Goal: Information Seeking & Learning: Learn about a topic

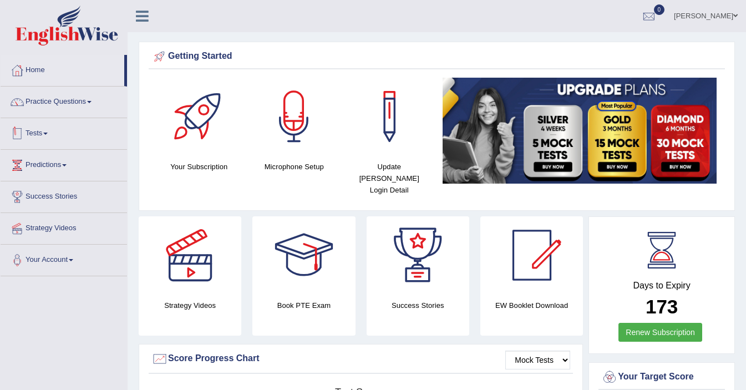
click at [34, 133] on link "Tests" at bounding box center [64, 132] width 127 height 28
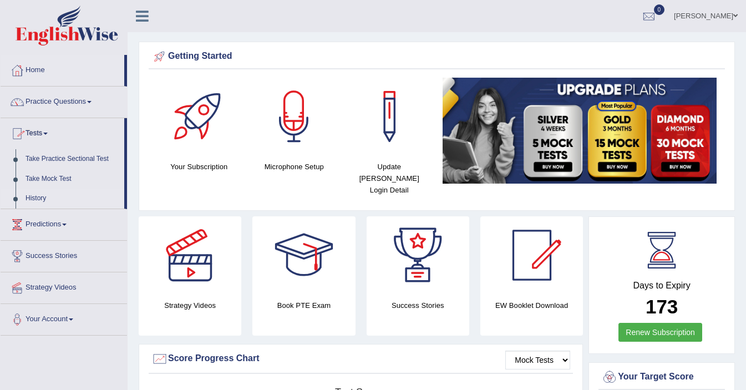
click at [36, 199] on link "History" at bounding box center [73, 199] width 104 height 20
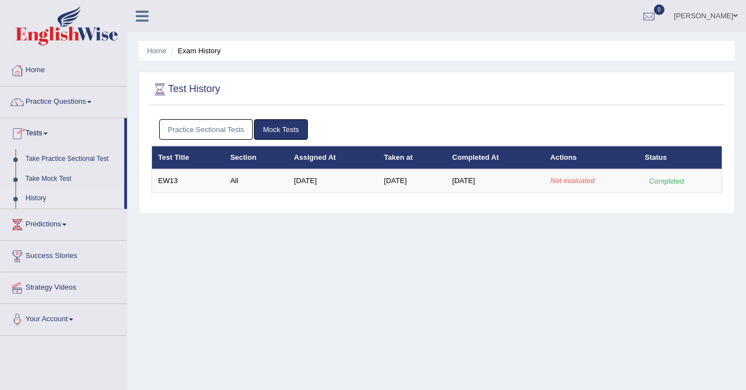
click at [35, 197] on link "History" at bounding box center [73, 199] width 104 height 20
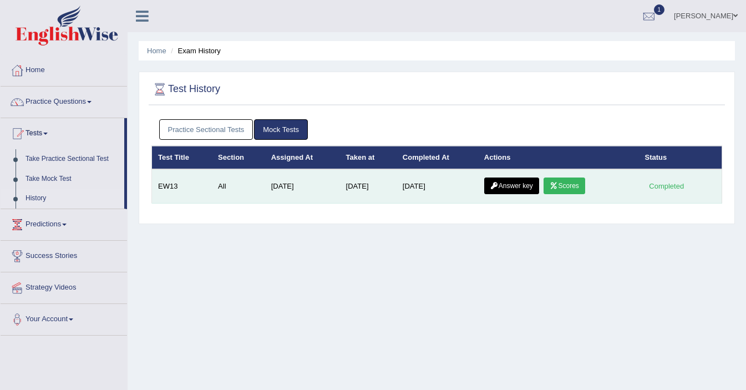
click at [576, 188] on link "Scores" at bounding box center [564, 186] width 41 height 17
click at [519, 185] on link "Answer key" at bounding box center [511, 186] width 55 height 17
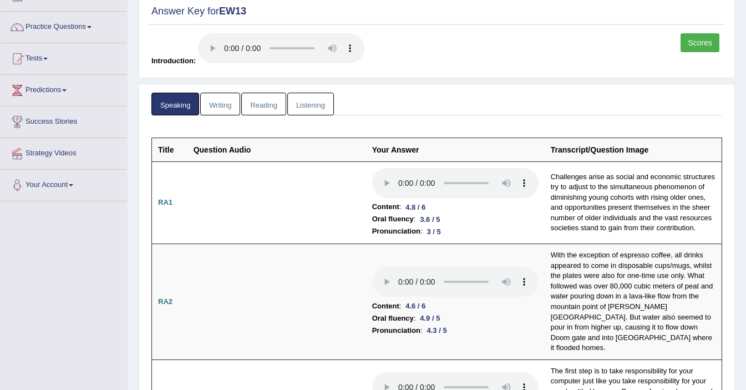
scroll to position [79, 0]
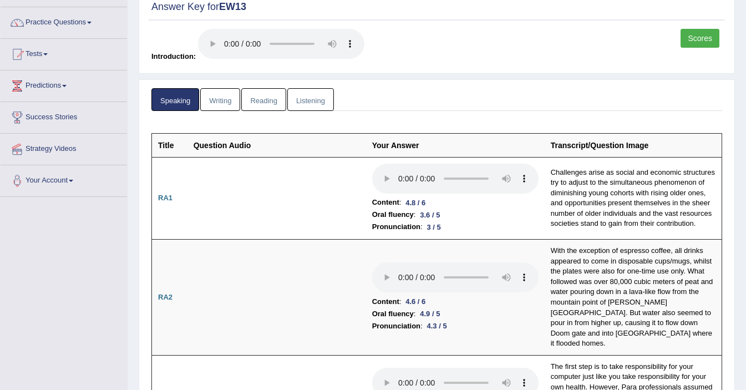
click at [209, 99] on link "Writing" at bounding box center [220, 99] width 40 height 23
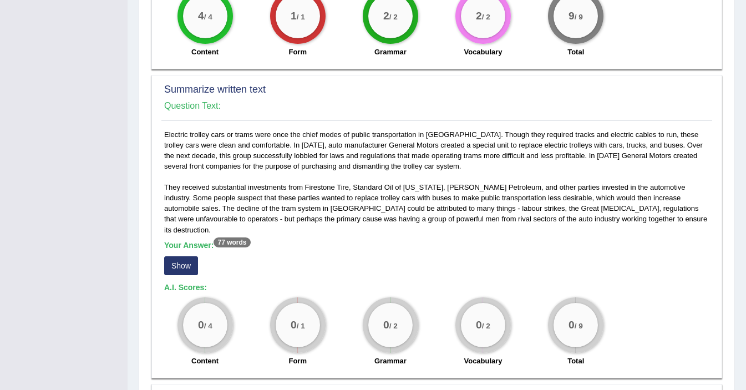
scroll to position [502, 0]
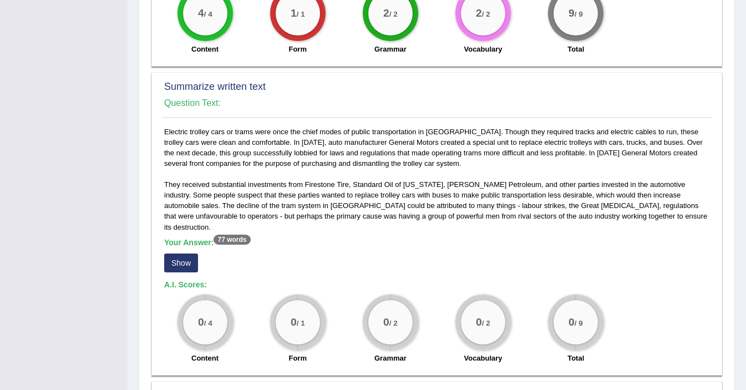
click at [192, 254] on button "Show" at bounding box center [181, 263] width 34 height 19
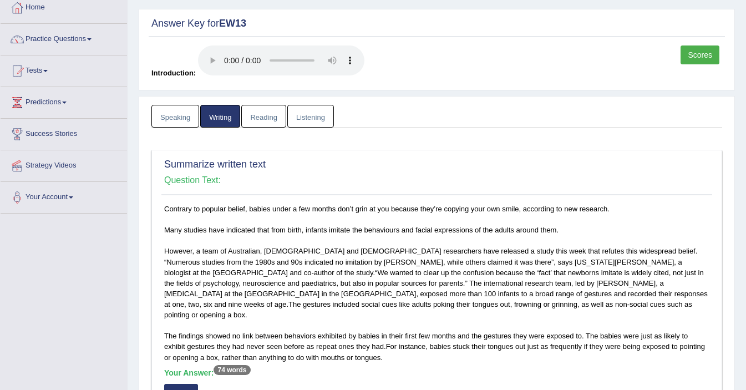
scroll to position [0, 0]
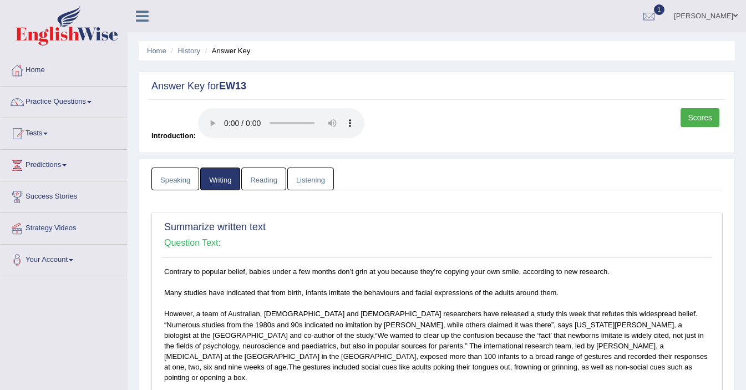
click at [259, 186] on link "Reading" at bounding box center [263, 179] width 44 height 23
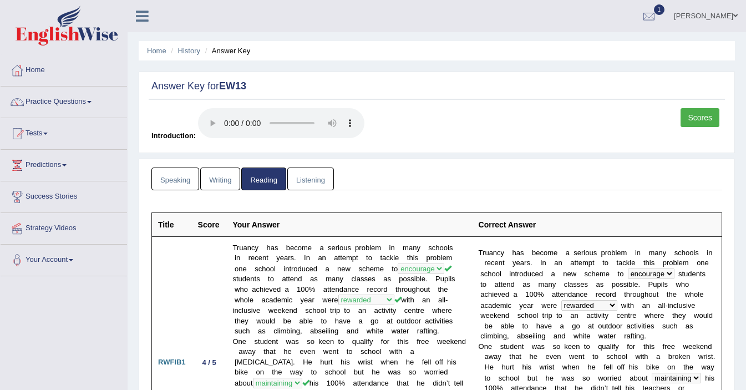
click at [189, 190] on link "Speaking" at bounding box center [175, 179] width 48 height 23
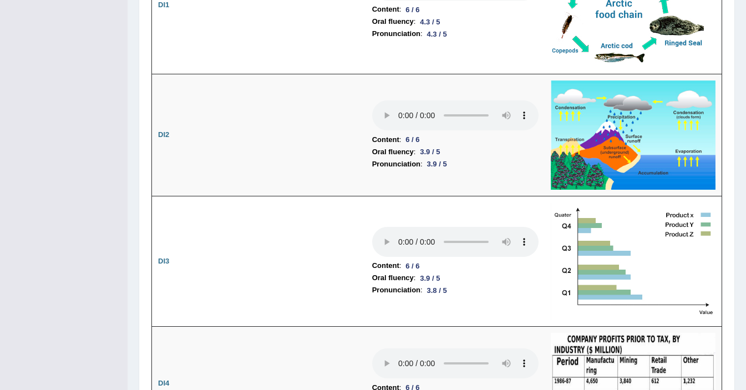
scroll to position [1690, 0]
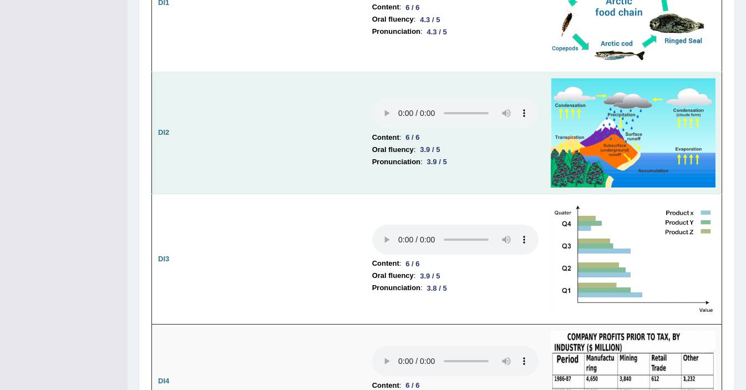
click at [266, 150] on td at bounding box center [277, 133] width 179 height 122
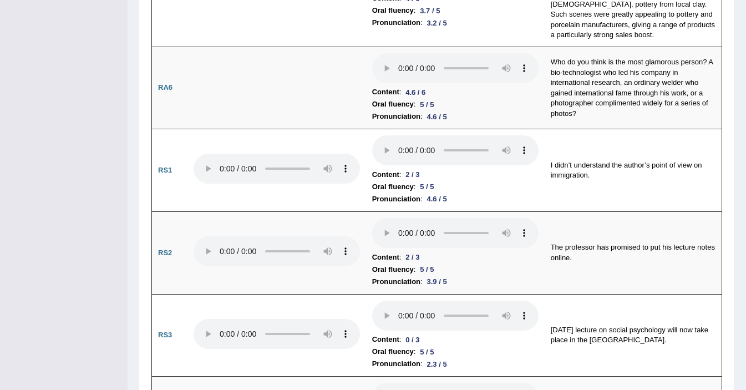
scroll to position [0, 0]
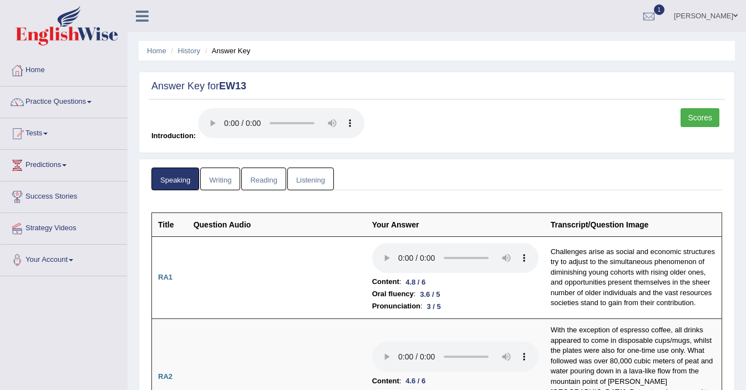
click at [217, 182] on link "Writing" at bounding box center [220, 179] width 40 height 23
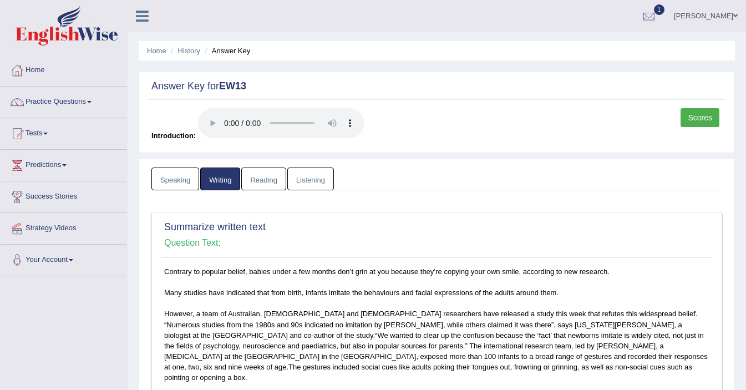
click at [262, 177] on link "Reading" at bounding box center [263, 179] width 44 height 23
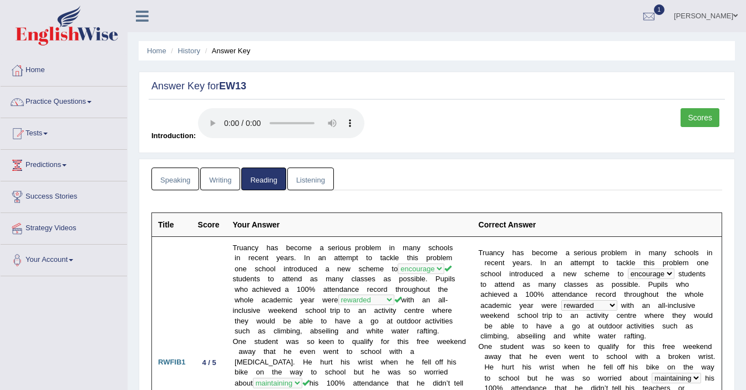
click at [300, 176] on link "Listening" at bounding box center [310, 179] width 47 height 23
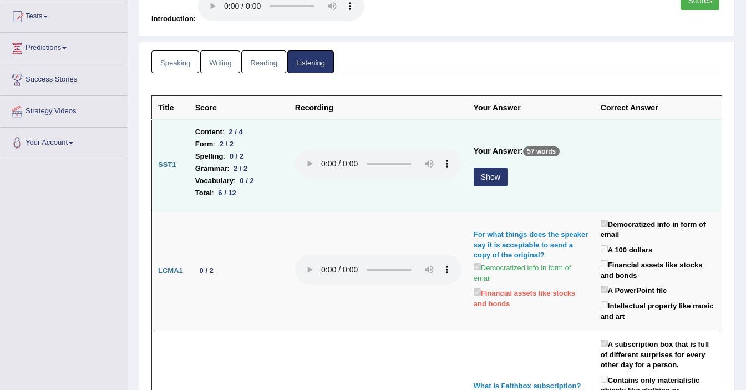
scroll to position [116, 0]
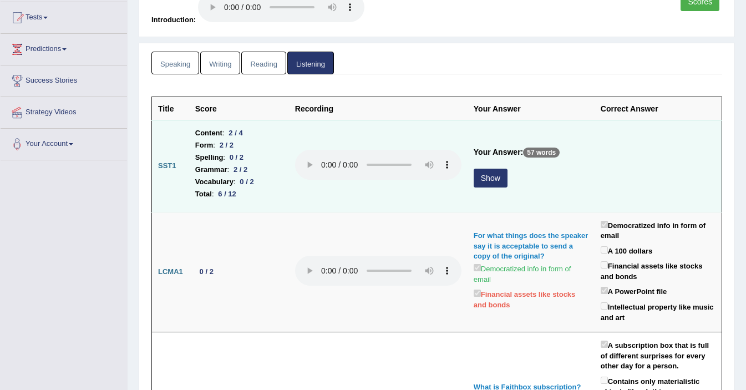
click at [484, 180] on button "Show" at bounding box center [491, 178] width 34 height 19
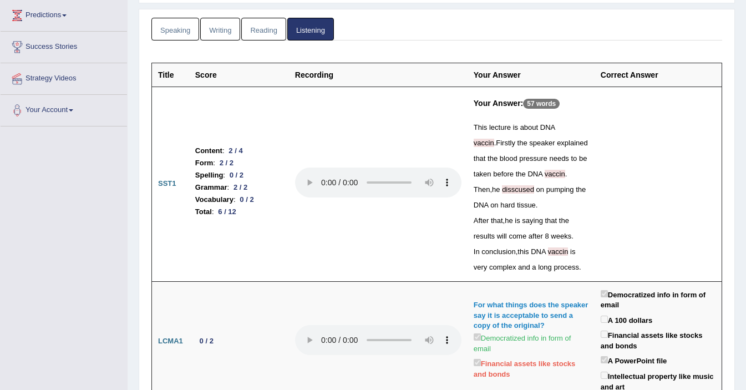
scroll to position [0, 0]
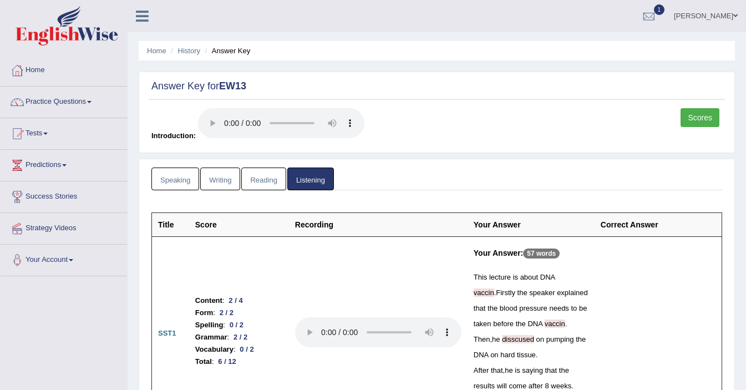
click at [695, 116] on link "Scores" at bounding box center [700, 117] width 39 height 19
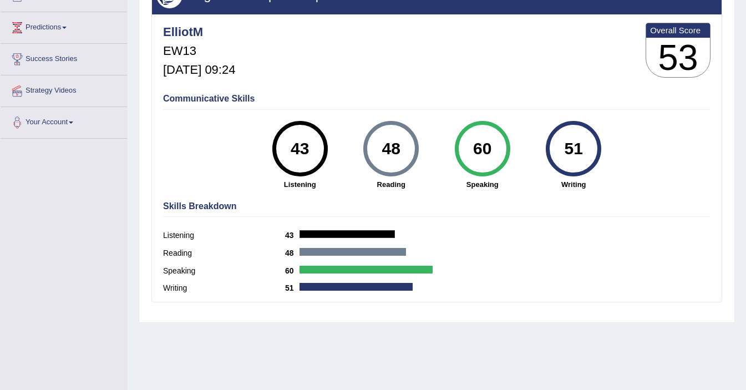
scroll to position [193, 0]
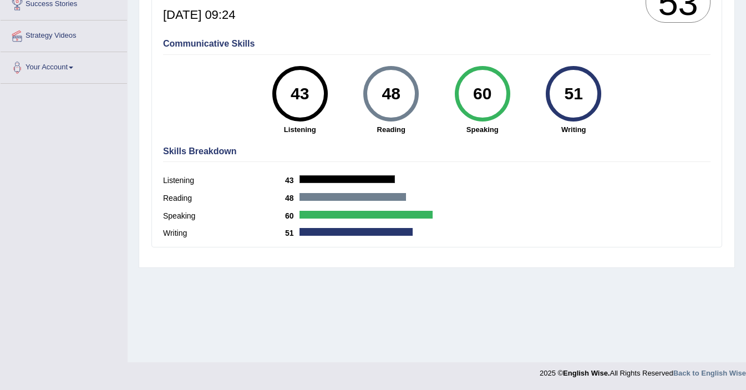
click at [408, 304] on div "Home History Scores Scores on EW13 All English Wise | EW13 | SCORE REPORT Ellio…" at bounding box center [437, 84] width 619 height 555
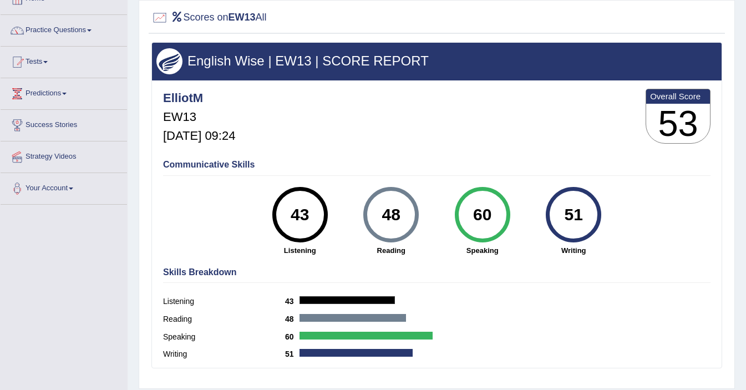
scroll to position [69, 0]
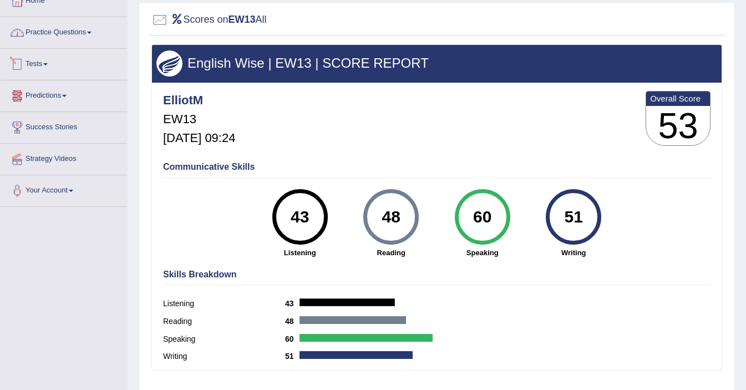
click at [51, 31] on link "Practice Questions" at bounding box center [64, 31] width 127 height 28
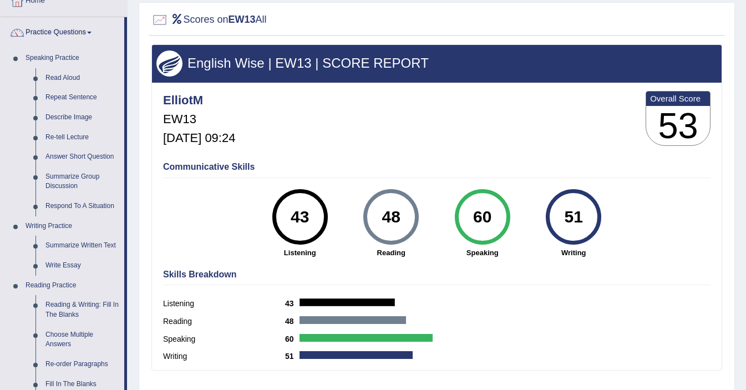
click at [175, 210] on div "Communicative Skills 43 Listening 48 Reading 60 Speaking 51 Writing" at bounding box center [436, 208] width 553 height 105
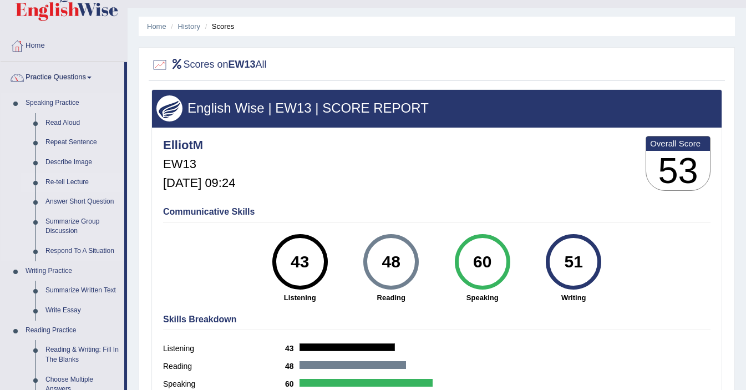
scroll to position [0, 0]
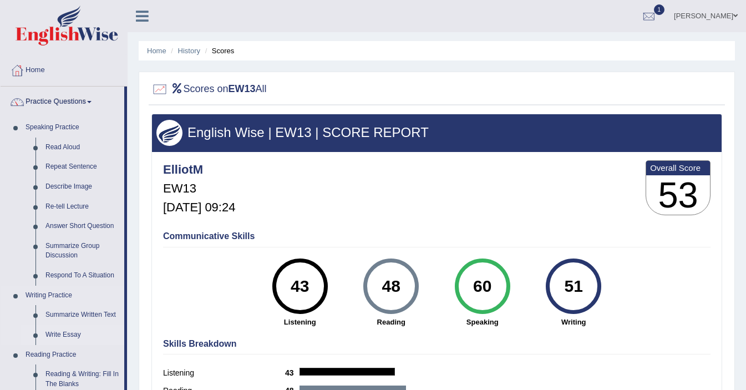
click at [59, 337] on link "Write Essay" at bounding box center [83, 335] width 84 height 20
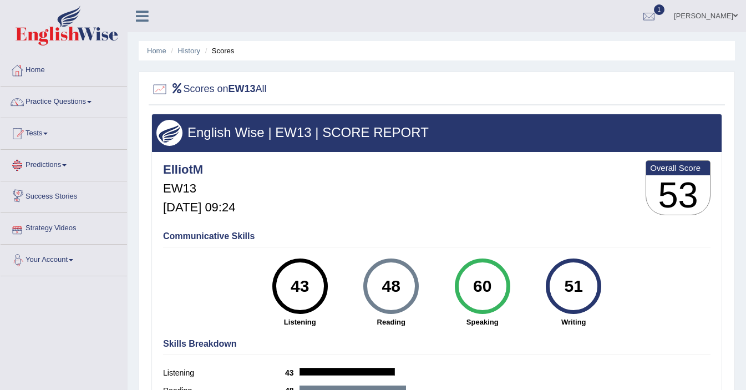
click at [56, 168] on link "Predictions" at bounding box center [64, 164] width 127 height 28
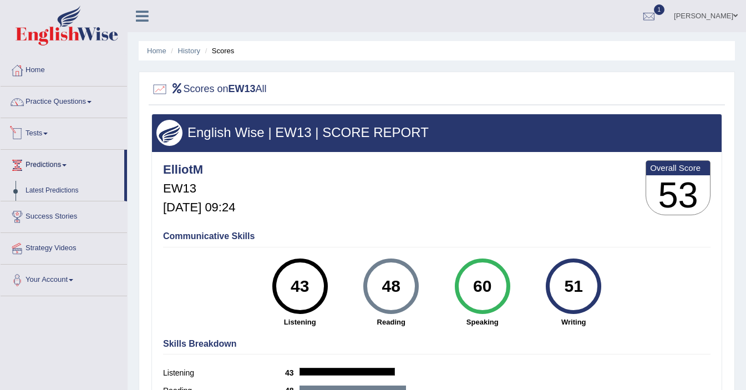
click at [48, 133] on link "Tests" at bounding box center [64, 132] width 127 height 28
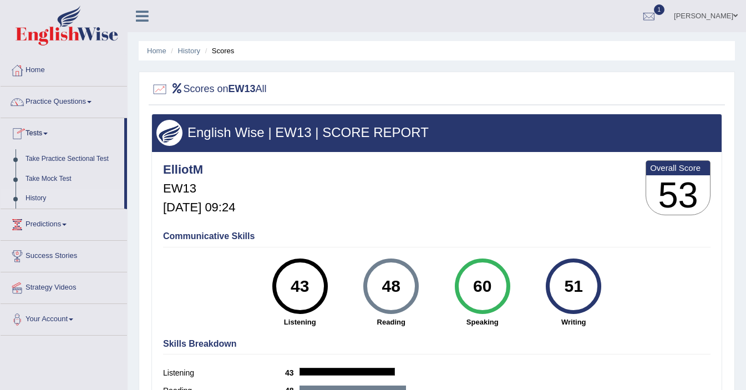
click at [33, 199] on link "History" at bounding box center [73, 199] width 104 height 20
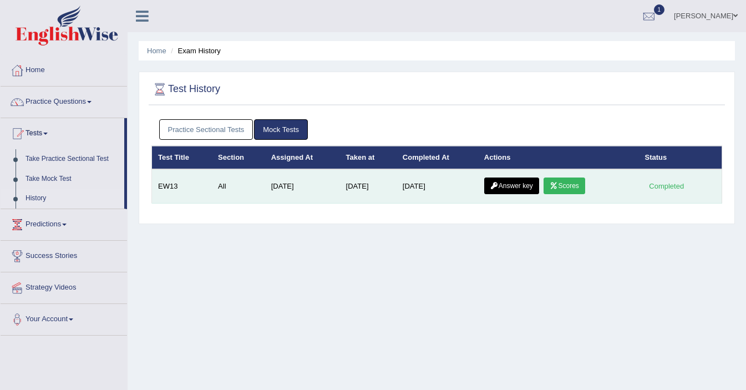
click at [510, 188] on link "Answer key" at bounding box center [511, 186] width 55 height 17
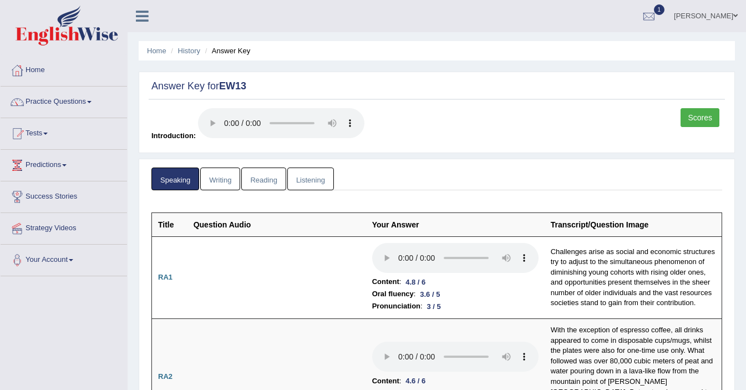
click at [225, 188] on link "Writing" at bounding box center [220, 179] width 40 height 23
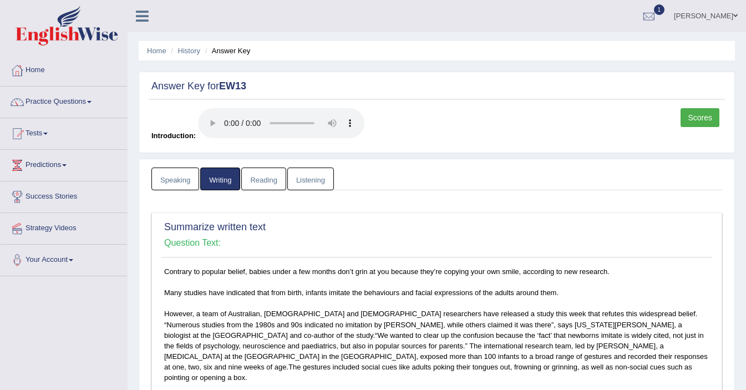
click at [262, 185] on link "Reading" at bounding box center [263, 179] width 44 height 23
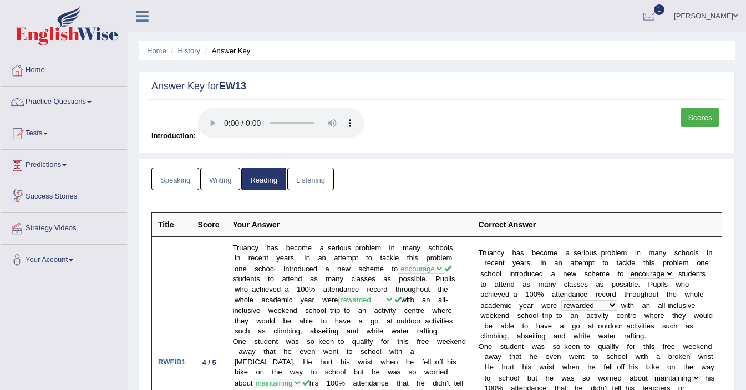
click at [64, 165] on link "Predictions" at bounding box center [64, 164] width 127 height 28
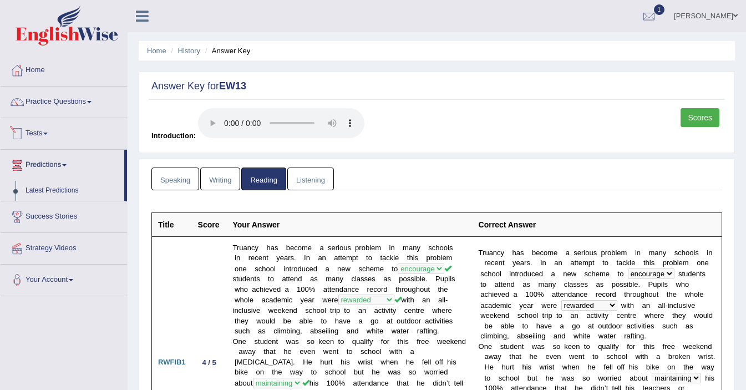
click at [48, 128] on link "Tests" at bounding box center [64, 132] width 127 height 28
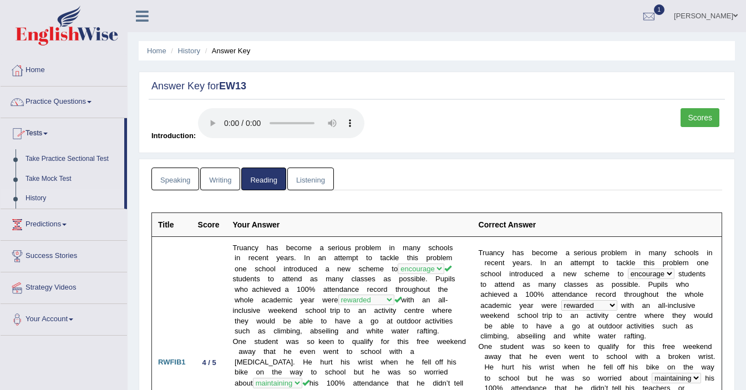
click at [42, 198] on link "History" at bounding box center [73, 199] width 104 height 20
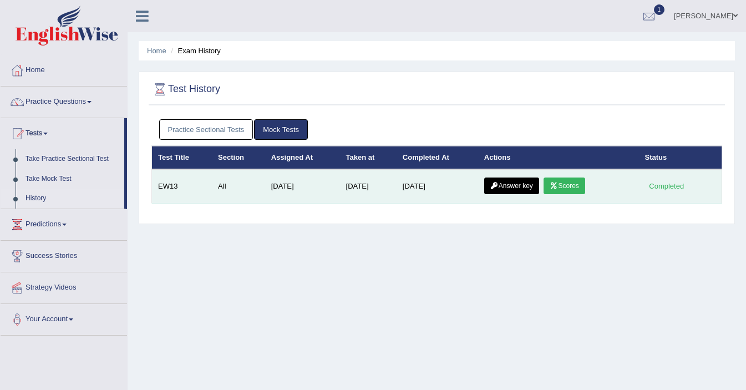
click at [561, 186] on link "Scores" at bounding box center [564, 186] width 41 height 17
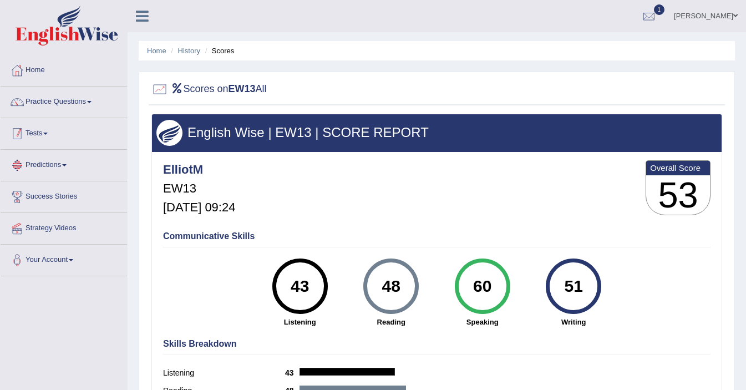
click at [40, 136] on link "Tests" at bounding box center [64, 132] width 127 height 28
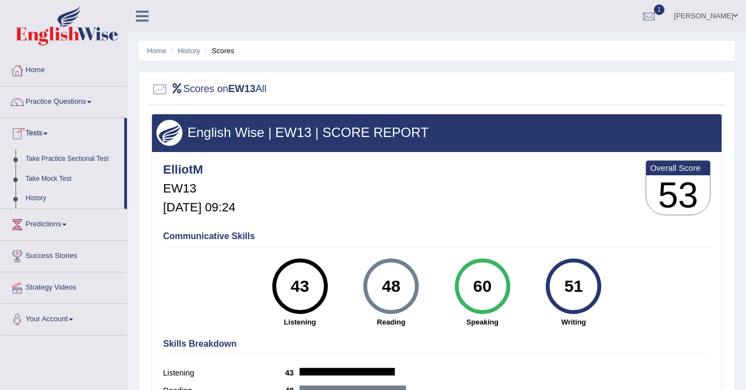
click at [34, 197] on link "History" at bounding box center [73, 199] width 104 height 20
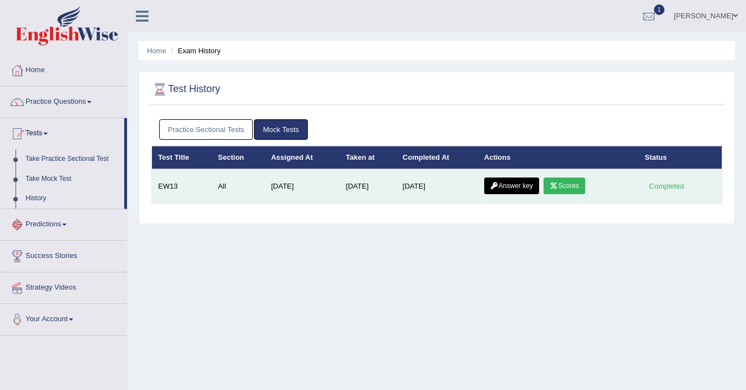
click at [508, 189] on link "Answer key" at bounding box center [511, 186] width 55 height 17
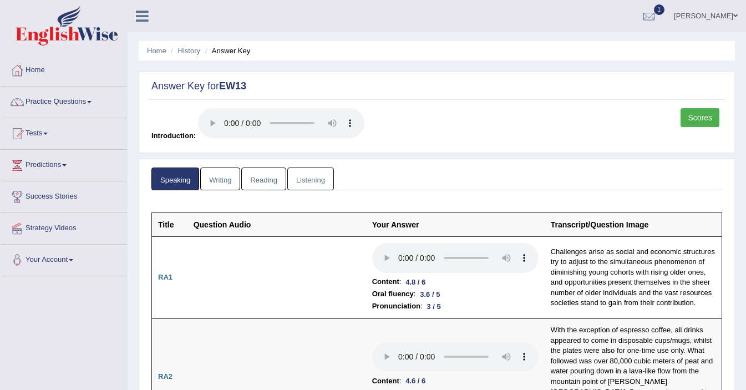
click at [304, 179] on link "Listening" at bounding box center [310, 179] width 47 height 23
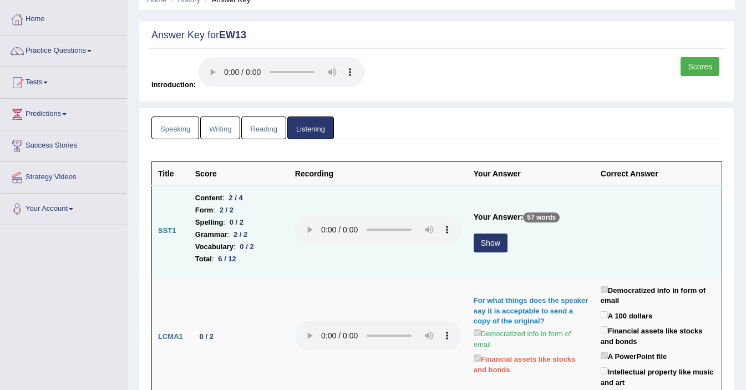
scroll to position [53, 0]
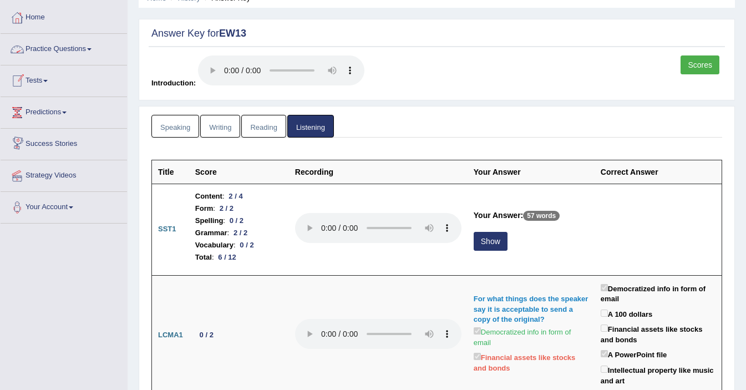
click at [47, 46] on link "Practice Questions" at bounding box center [64, 48] width 127 height 28
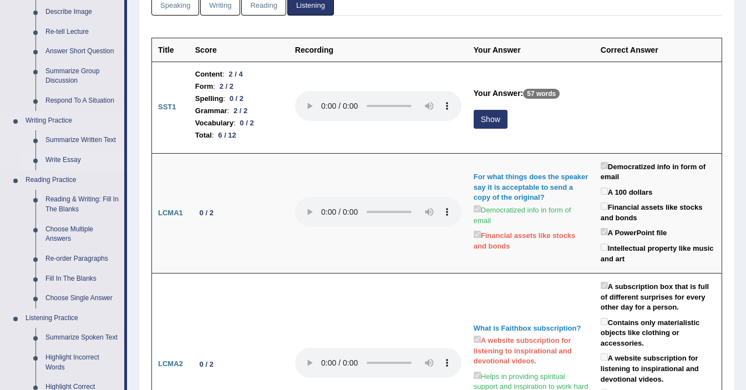
scroll to position [174, 0]
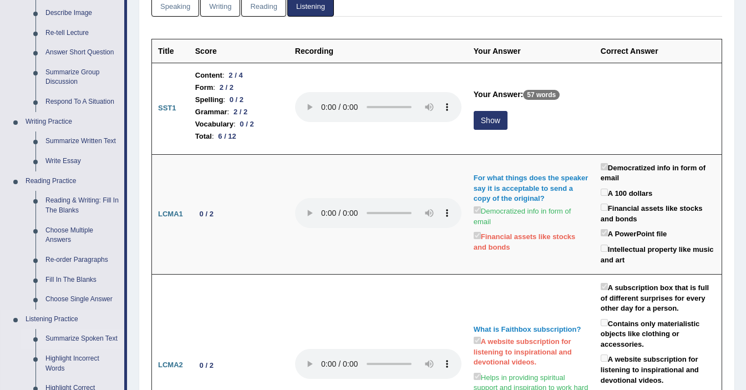
click at [58, 338] on link "Summarize Spoken Text" at bounding box center [83, 339] width 84 height 20
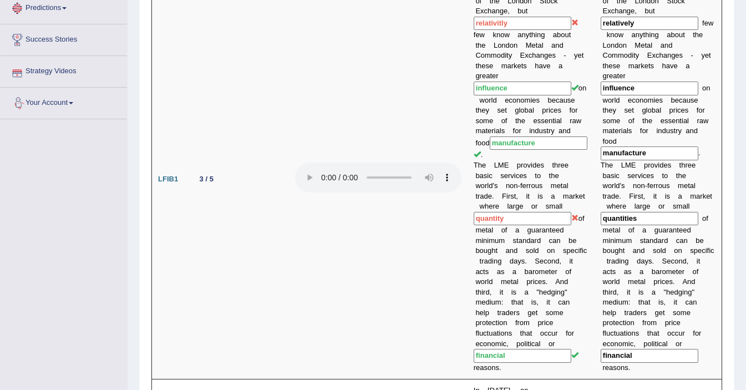
scroll to position [706, 0]
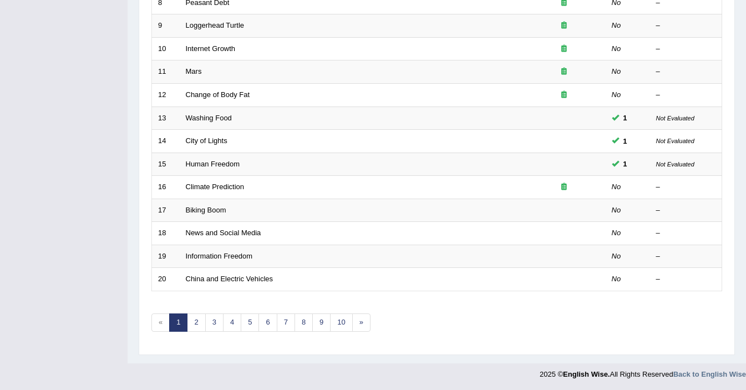
scroll to position [345, 0]
click at [272, 321] on link "6" at bounding box center [268, 321] width 18 height 18
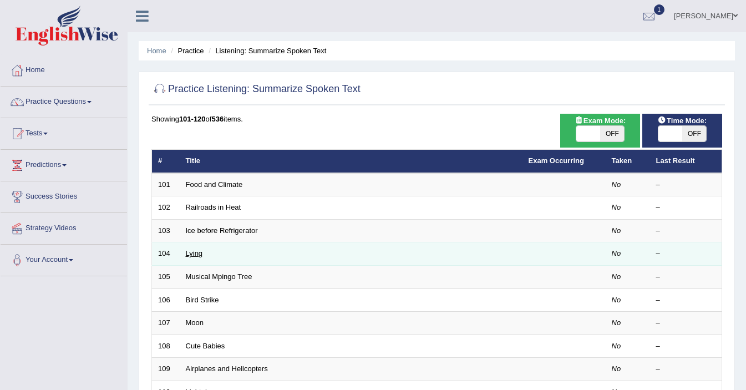
click at [190, 255] on link "Lying" at bounding box center [194, 253] width 17 height 8
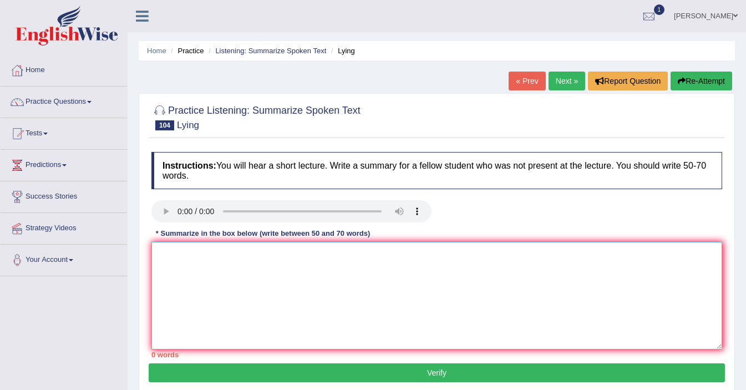
click at [189, 272] on textarea at bounding box center [436, 296] width 571 height 108
click at [195, 257] on textarea "The speacker provided a comprehensive overview" at bounding box center [436, 296] width 571 height 108
click at [333, 251] on textarea "The speaker provided a comprehensive overview" at bounding box center [436, 296] width 571 height 108
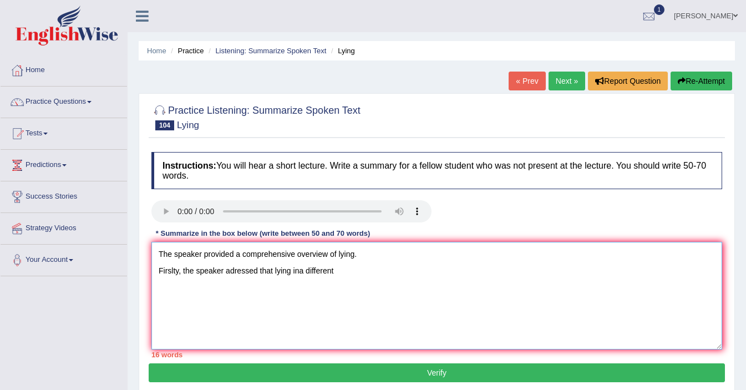
click at [303, 271] on textarea "The speaker provided a comprehensive overview of lying. Firslty, the speaker ad…" at bounding box center [436, 296] width 571 height 108
click at [337, 271] on textarea "The speaker provided a comprehensive overview of lying. Firslty, the speaker ad…" at bounding box center [436, 296] width 571 height 108
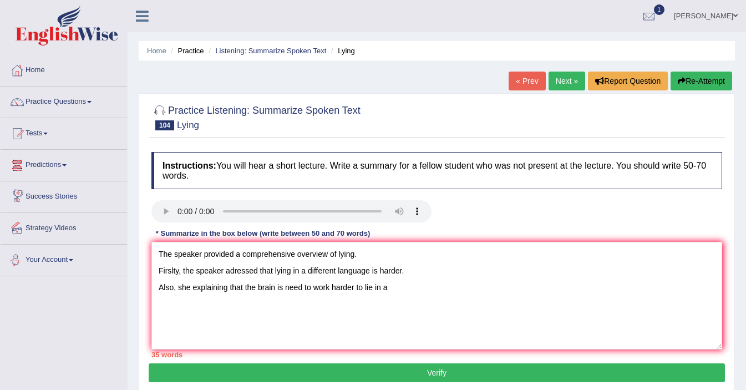
click at [92, 315] on div "Toggle navigation Home Practice Questions Speaking Practice Read Aloud Repeat S…" at bounding box center [373, 288] width 746 height 577
click at [140, 211] on div "Practice Listening: Summarize Spoken Text 104 Lying Instructions: You will hear…" at bounding box center [437, 243] width 596 height 301
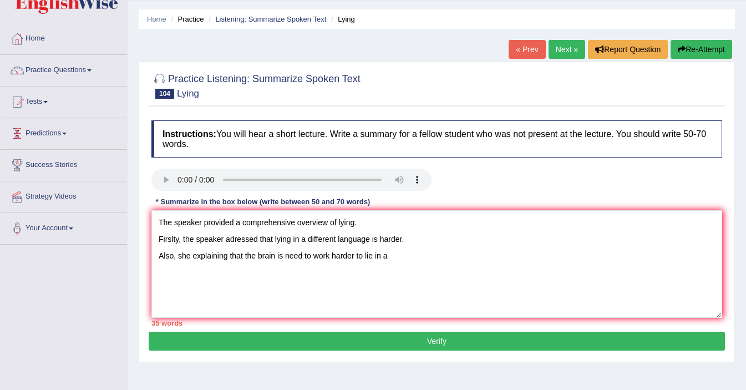
scroll to position [34, 0]
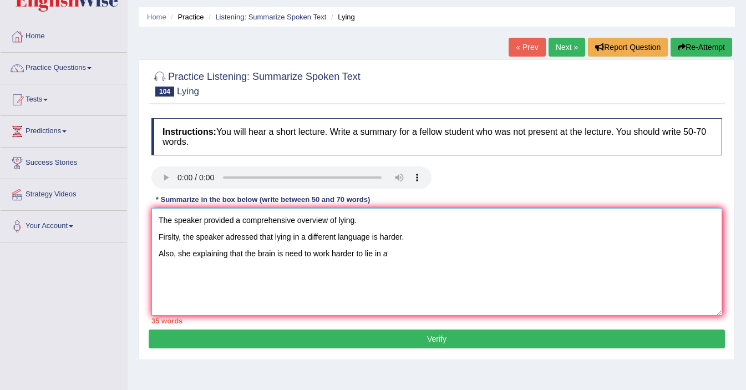
click at [195, 256] on textarea "The speaker provided a comprehensive overview of lying. Firslty, the speaker ad…" at bounding box center [436, 262] width 571 height 108
click at [226, 254] on textarea "The speaker provided a comprehensive overview of lying. Firslty, the speaker ad…" at bounding box center [436, 262] width 571 height 108
click at [282, 255] on textarea "The speaker provided a comprehensive overview of lying. Firslty, the speaker ad…" at bounding box center [436, 262] width 571 height 108
click at [385, 254] on textarea "The speaker provided a comprehensive overview of lying. Firslty, the speaker ad…" at bounding box center [436, 262] width 571 height 108
click at [356, 221] on textarea "The speaker provided a comprehensive overview of lying. Firslty, the speaker ad…" at bounding box center [436, 262] width 571 height 108
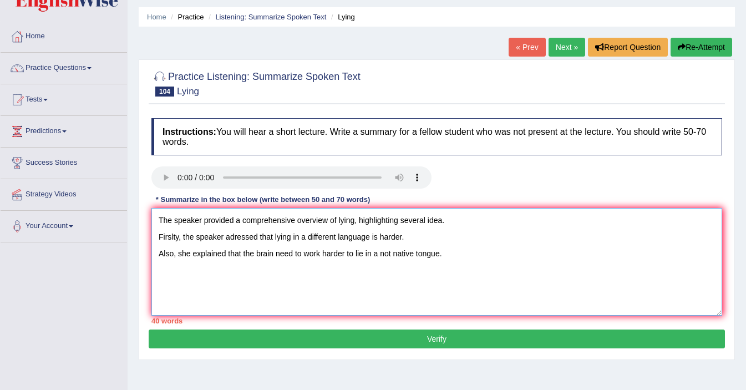
click at [448, 259] on textarea "The speaker provided a comprehensive overview of lying, highlighting several id…" at bounding box center [436, 262] width 571 height 108
click at [262, 270] on textarea "The speaker provided a comprehensive overview of lying, highlighting several id…" at bounding box center [436, 262] width 571 height 108
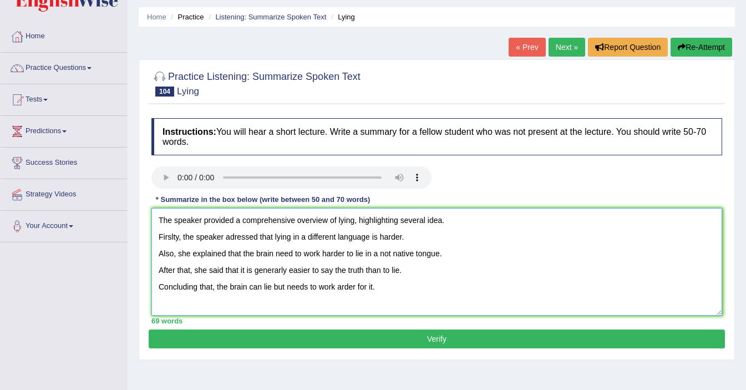
type textarea "The speaker provided a comprehensive overview of lying, highlighting several id…"
click at [394, 345] on button "Verify" at bounding box center [437, 339] width 576 height 19
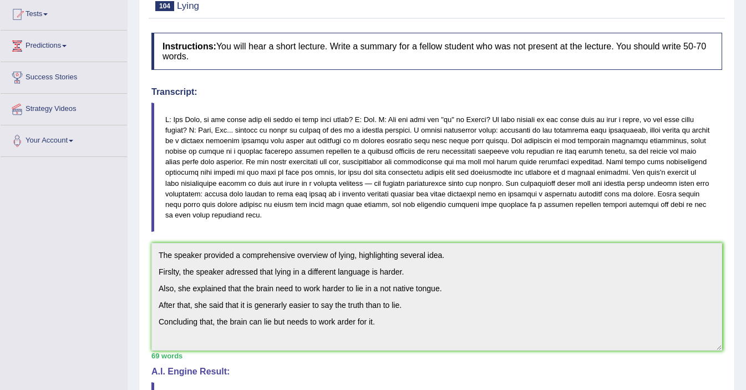
scroll to position [0, 0]
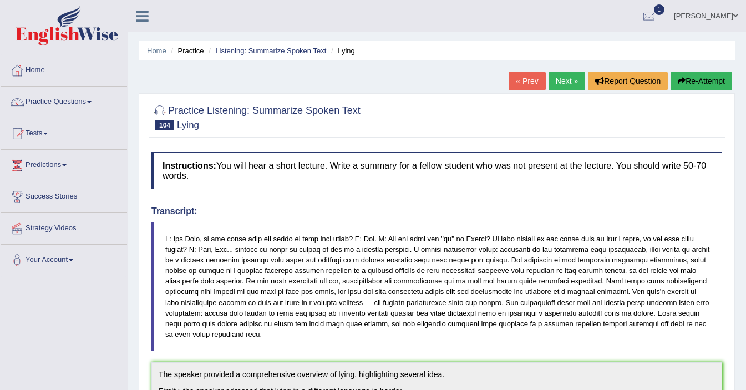
click at [565, 78] on link "Next »" at bounding box center [567, 81] width 37 height 19
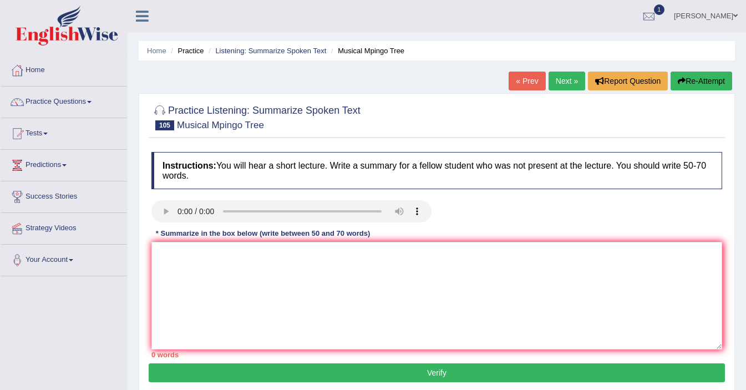
click at [562, 85] on link "Next »" at bounding box center [567, 81] width 37 height 19
click at [165, 259] on textarea at bounding box center [436, 296] width 571 height 108
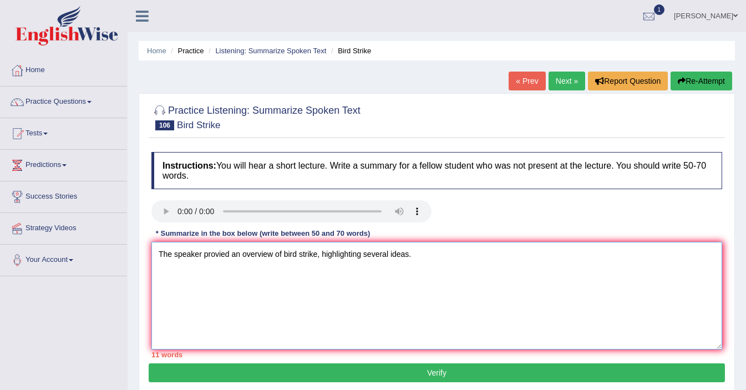
click at [269, 255] on textarea "The speaker provied an overview of bird strike, highlighting several ideas." at bounding box center [436, 296] width 571 height 108
click at [271, 255] on textarea "The speaker provied an overview of bird strike, highlighting several ideas." at bounding box center [436, 296] width 571 height 108
click at [464, 256] on textarea "The speaker provied a comprehensive overview of bird strike, highlighting sever…" at bounding box center [436, 296] width 571 height 108
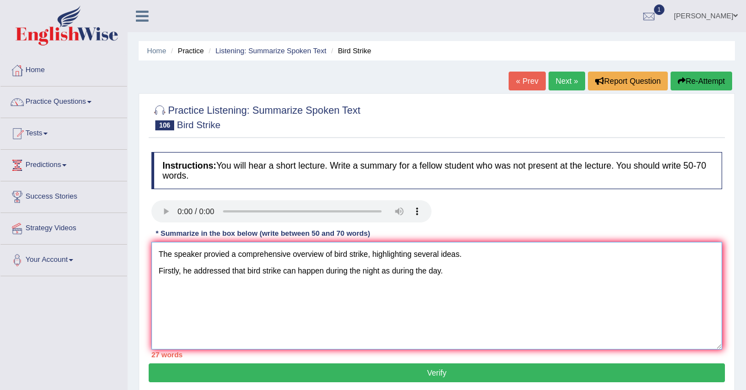
click at [393, 272] on textarea "The speaker provied a comprehensive overview of bird strike, highlighting sever…" at bounding box center [436, 296] width 571 height 108
click at [392, 271] on textarea "The speaker provied a comprehensive overview of bird strike, highlighting sever…" at bounding box center [436, 296] width 571 height 108
click at [458, 274] on textarea "The speaker provied a comprehensive overview of bird strike, highlighting sever…" at bounding box center [436, 296] width 571 height 108
click at [222, 290] on textarea "The speaker provied a comprehensive overview of bird strike, highlighting sever…" at bounding box center [436, 296] width 571 height 108
click at [428, 291] on textarea "The speaker provied a comprehensive overview of bird strike, highlighting sever…" at bounding box center [436, 296] width 571 height 108
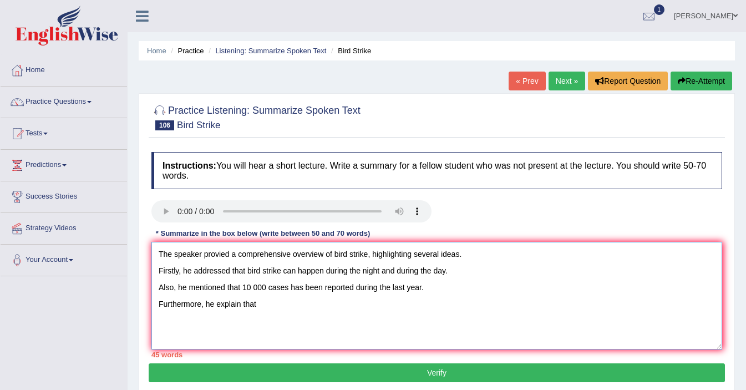
click at [179, 274] on textarea "The speaker provied a comprehensive overview of bird strike, highlighting sever…" at bounding box center [436, 296] width 571 height 108
click at [276, 301] on textarea "The speaker provied a comprehensive overview of bird strike, highlighting sever…" at bounding box center [436, 296] width 571 height 108
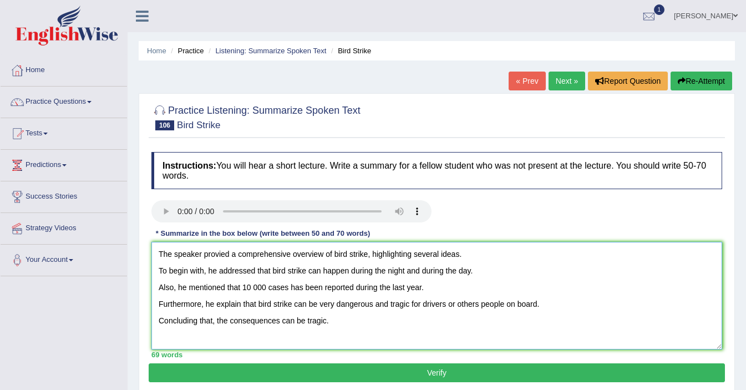
click at [413, 306] on textarea "The speaker provied a comprehensive overview of bird strike, highlighting sever…" at bounding box center [436, 296] width 571 height 108
click at [367, 323] on textarea "The speaker provied a comprehensive overview of bird strike, highlighting sever…" at bounding box center [436, 296] width 571 height 108
type textarea "The speaker provied a comprehensive overview of bird strike, highlighting sever…"
click at [366, 370] on button "Verify" at bounding box center [437, 372] width 576 height 19
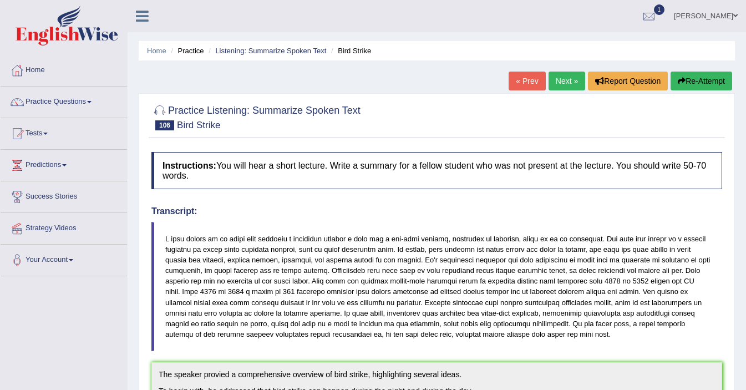
click at [566, 84] on link "Next »" at bounding box center [567, 81] width 37 height 19
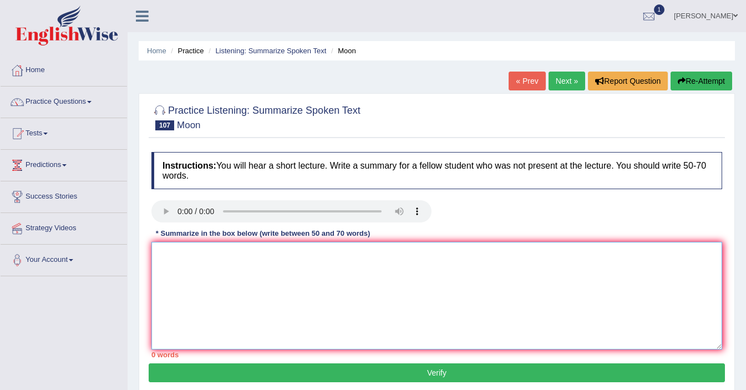
click at [171, 256] on textarea at bounding box center [436, 296] width 571 height 108
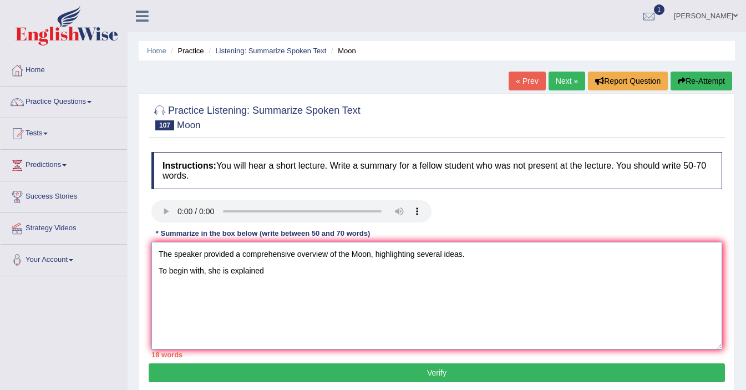
click at [229, 271] on textarea "The speaker provided a comprehensive overview of the Moon, highlighting several…" at bounding box center [436, 296] width 571 height 108
click at [265, 272] on textarea "The speaker provided a comprehensive overview of the Moon, highlighting several…" at bounding box center [436, 296] width 571 height 108
click at [401, 275] on textarea "The speaker provided a comprehensive overview of the Moon, highlighting several…" at bounding box center [436, 296] width 571 height 108
click at [447, 270] on textarea "The speaker provided a comprehensive overview of the Moon, highlighting several…" at bounding box center [436, 296] width 571 height 108
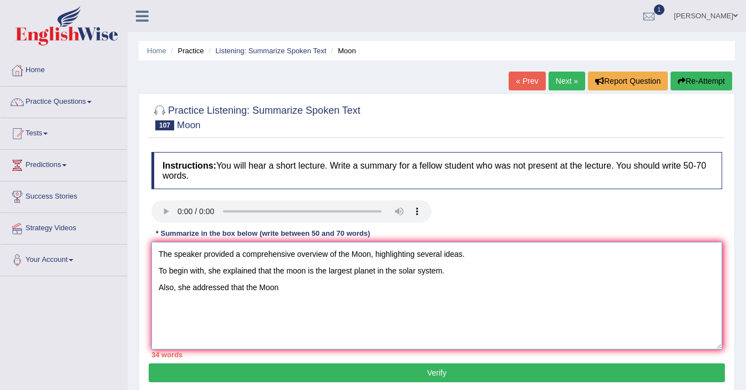
click at [294, 275] on textarea "The speaker provided a comprehensive overview of the Moon, highlighting several…" at bounding box center [436, 296] width 571 height 108
click at [275, 289] on textarea "The speaker provided a comprehensive overview of the Moon, highlighting several…" at bounding box center [436, 296] width 571 height 108
click at [280, 288] on textarea "The speaker provided a comprehensive overview of the Moon, highlighting several…" at bounding box center [436, 296] width 571 height 108
click at [372, 290] on textarea "The speaker provided a comprehensive overview of the Moon, highlighting several…" at bounding box center [436, 296] width 571 height 108
click at [457, 289] on textarea "The speaker provided a comprehensive overview of the Moon, highlighting several…" at bounding box center [436, 296] width 571 height 108
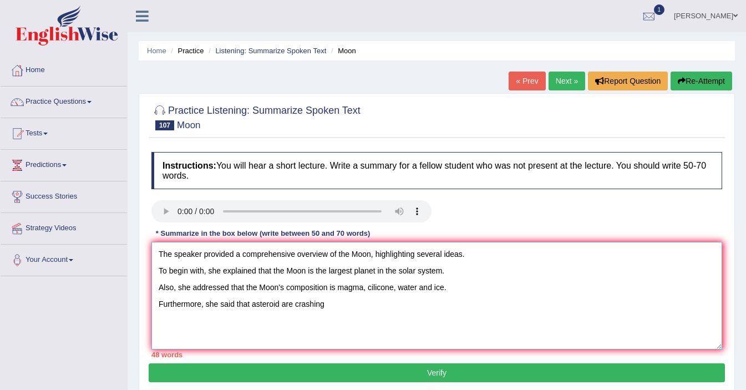
click at [280, 305] on textarea "The speaker provided a comprehensive overview of the Moon, highlighting several…" at bounding box center [436, 296] width 571 height 108
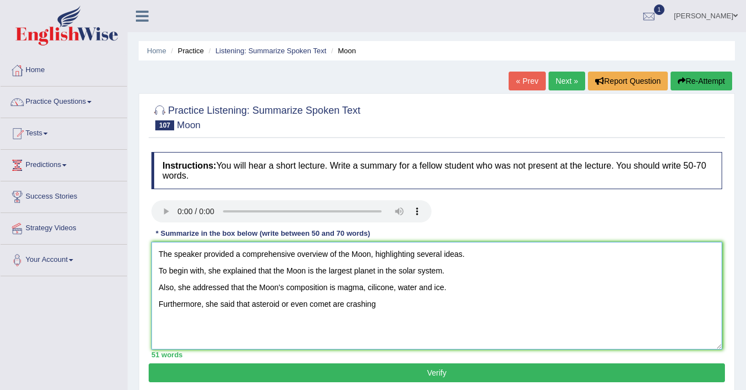
click at [382, 307] on textarea "The speaker provided a comprehensive overview of the Moon, highlighting several…" at bounding box center [436, 296] width 571 height 108
type textarea "The speaker provided a comprehensive overview of the Moon, highlighting several…"
click at [408, 371] on button "Verify" at bounding box center [437, 372] width 576 height 19
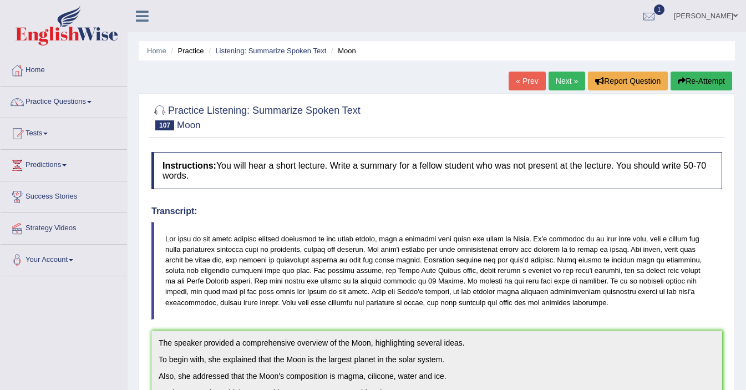
click at [556, 85] on link "Next »" at bounding box center [567, 81] width 37 height 19
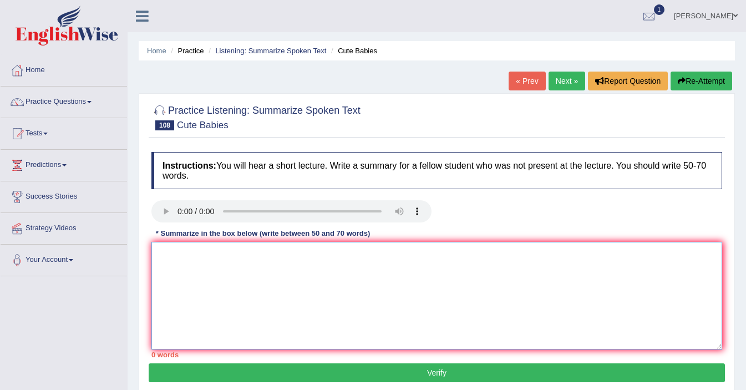
click at [215, 265] on textarea at bounding box center [436, 296] width 571 height 108
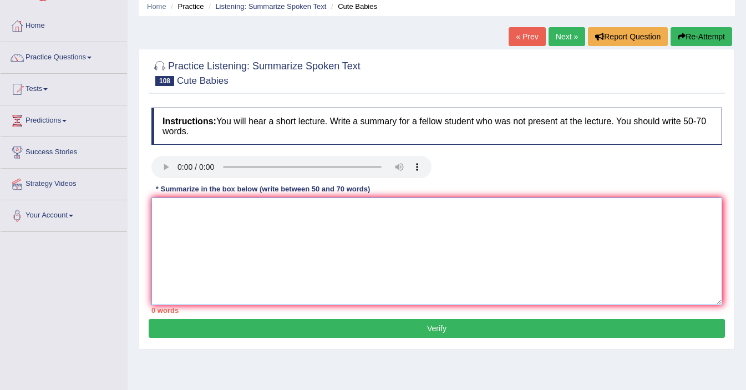
scroll to position [55, 0]
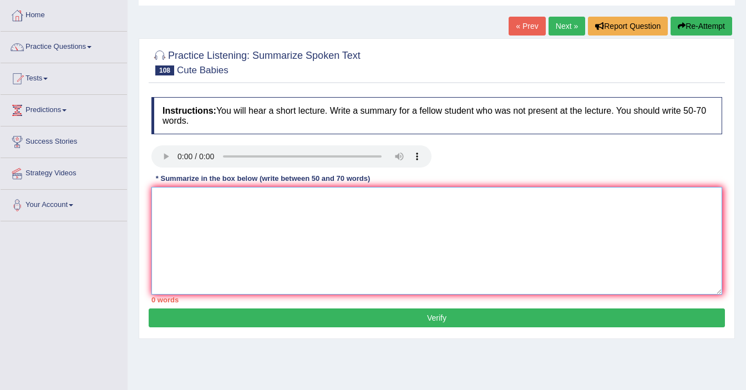
click at [176, 204] on textarea at bounding box center [436, 241] width 571 height 108
type textarea "T"
click at [245, 203] on textarea "The speaker provided an comprehensive overview or cute babies, highlithing seve…" at bounding box center [436, 241] width 571 height 108
click at [336, 197] on textarea "The speaker provided a comprehensive overview or cute babies, highlithing sever…" at bounding box center [436, 241] width 571 height 108
click at [339, 200] on textarea "The speaker provided a comprehensive overview or cute babies, highlithing sever…" at bounding box center [436, 241] width 571 height 108
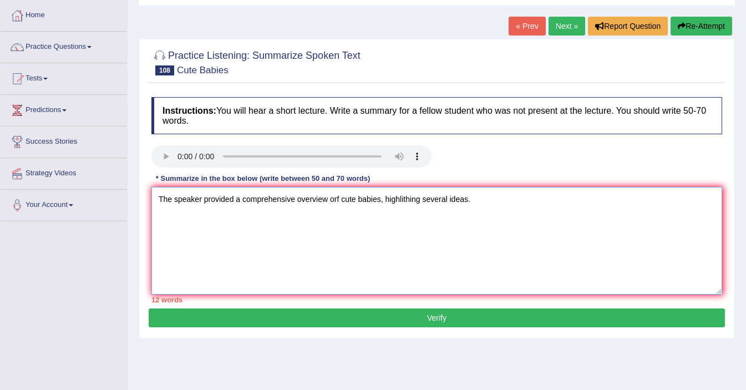
click at [492, 204] on textarea "The speaker provided a comprehensive overview orf cute babies, highlithing seve…" at bounding box center [436, 241] width 571 height 108
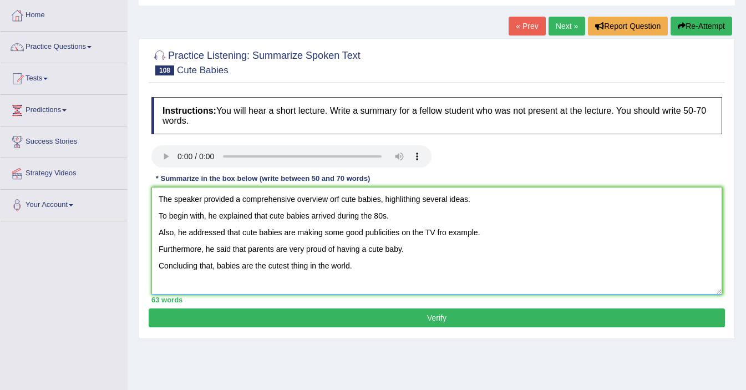
type textarea "The speaker provided a comprehensive overview orf cute babies, highlithing seve…"
click at [483, 315] on button "Verify" at bounding box center [437, 317] width 576 height 19
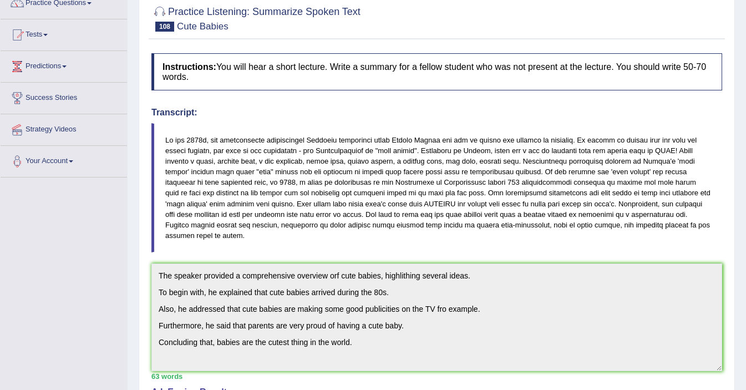
scroll to position [0, 0]
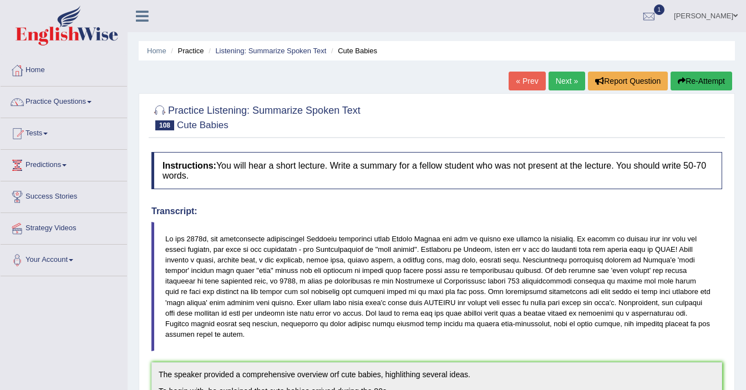
click at [561, 80] on link "Next »" at bounding box center [567, 81] width 37 height 19
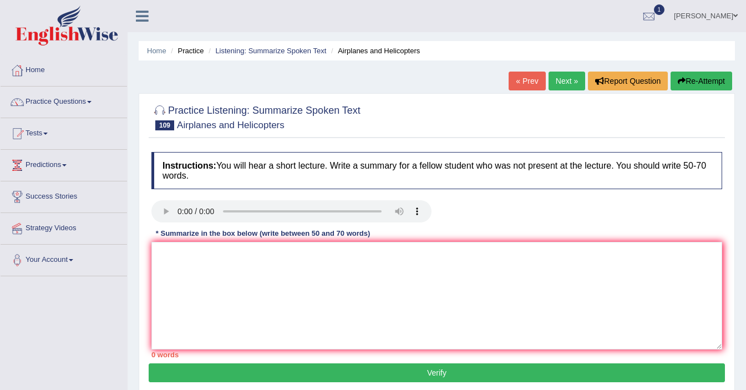
click at [502, 24] on ul "[PERSON_NAME] Toggle navigation Username: ElliotM Access Type: Online Subscript…" at bounding box center [529, 16] width 433 height 32
click at [185, 273] on textarea at bounding box center [436, 296] width 571 height 108
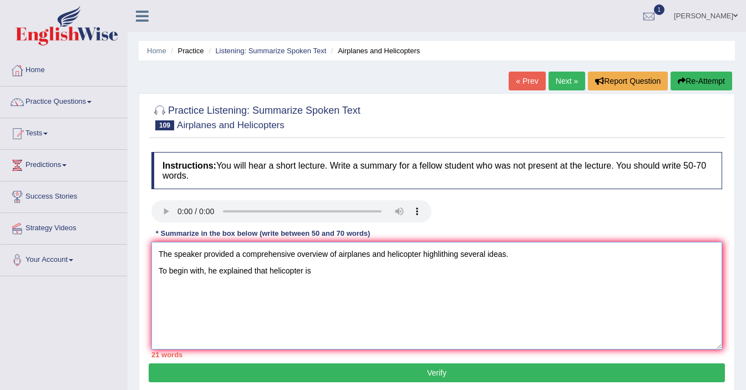
click at [271, 275] on textarea "The speaker provided a comprehensive overview of airplanes and helicopter highl…" at bounding box center [436, 296] width 571 height 108
click at [351, 271] on textarea "The speaker provided a comprehensive overview of airplanes and helicopter highl…" at bounding box center [436, 296] width 571 height 108
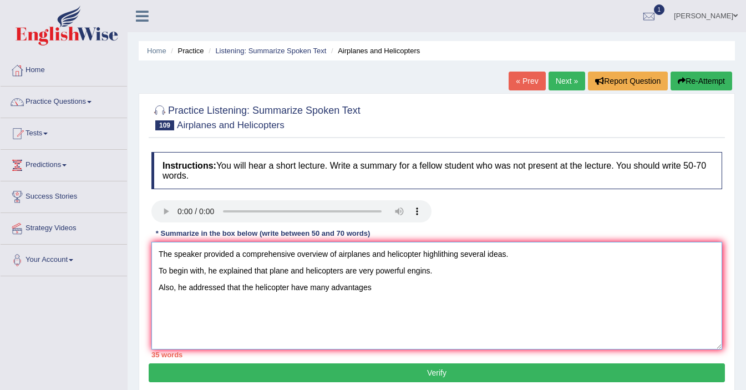
click at [308, 289] on textarea "The speaker provided a comprehensive overview of airplanes and helicopter highl…" at bounding box center [436, 296] width 571 height 108
click at [376, 291] on textarea "The speaker provided a comprehensive overview of airplanes and helicopter highl…" at bounding box center [436, 296] width 571 height 108
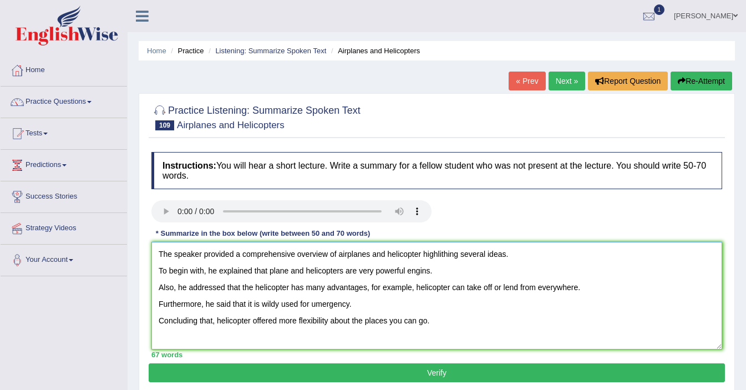
click at [254, 289] on textarea "The speaker provided a comprehensive overview of airplanes and helicopter highl…" at bounding box center [436, 296] width 571 height 108
click at [277, 290] on textarea "The speaker provided a comprehensive overview of airplanes and helicopter highl…" at bounding box center [436, 296] width 571 height 108
click at [442, 288] on textarea "The speaker provided a comprehensive overview of airplanes and helicopter highl…" at bounding box center [436, 296] width 571 height 108
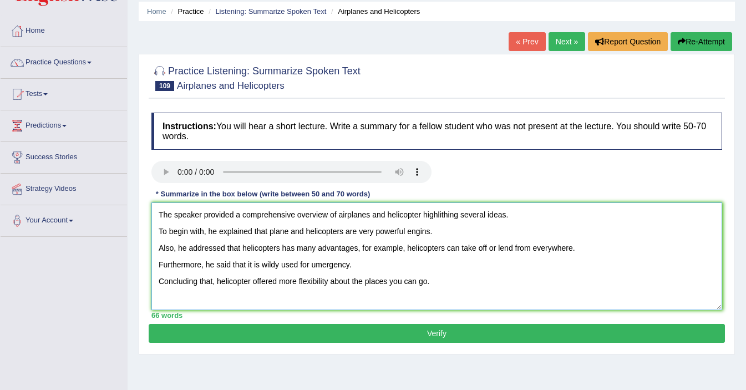
scroll to position [45, 0]
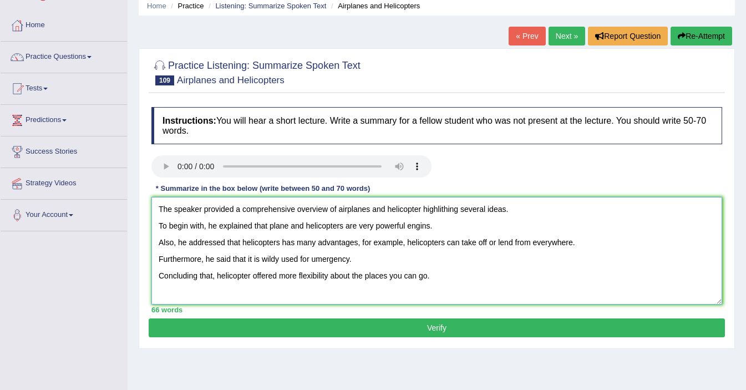
type textarea "The speaker provided a comprehensive overview of airplanes and helicopter highl…"
click at [367, 324] on button "Verify" at bounding box center [437, 327] width 576 height 19
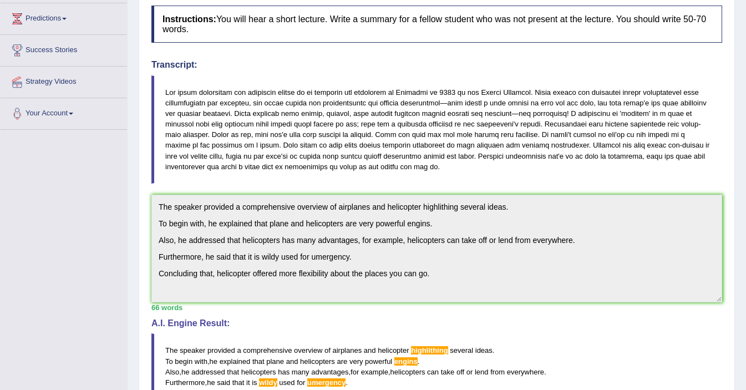
scroll to position [0, 0]
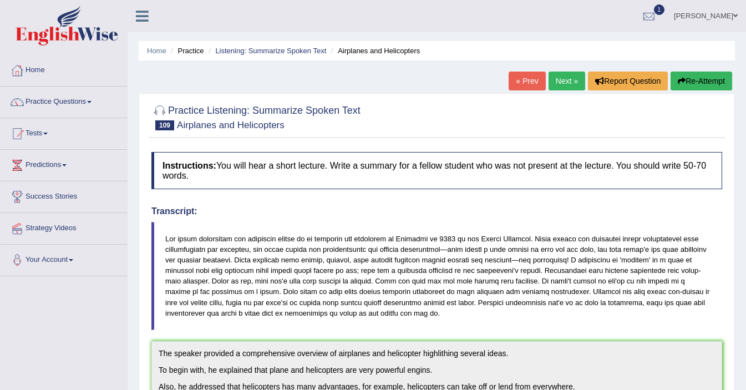
click at [563, 87] on link "Next »" at bounding box center [567, 81] width 37 height 19
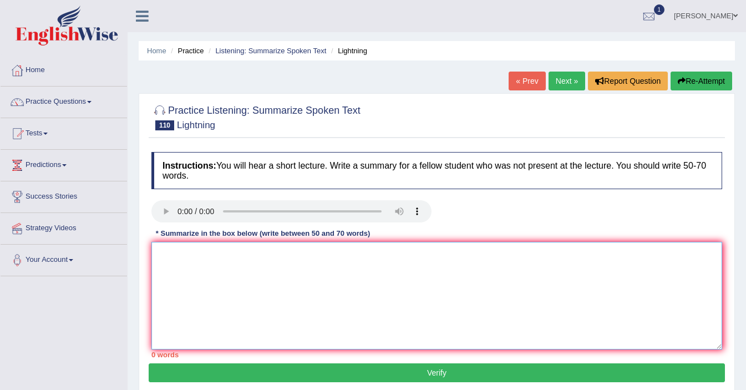
click at [163, 259] on textarea at bounding box center [436, 296] width 571 height 108
click at [382, 254] on textarea "The speaker provided a comprehensive overview of the lightning highlighting" at bounding box center [436, 296] width 571 height 108
click at [443, 252] on textarea "The speaker provided a comprehensive overview of the lightning, highlighting" at bounding box center [436, 296] width 571 height 108
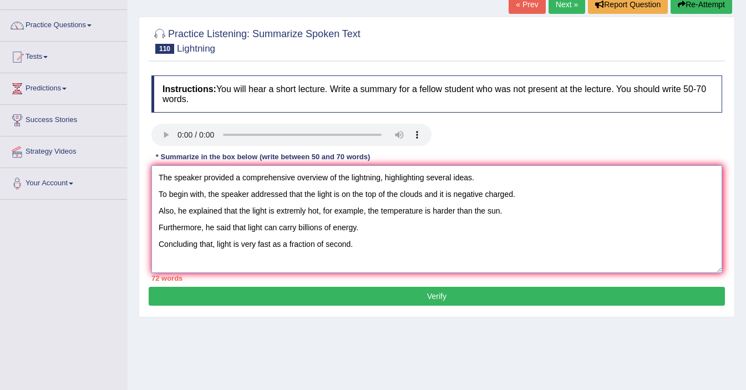
scroll to position [85, 0]
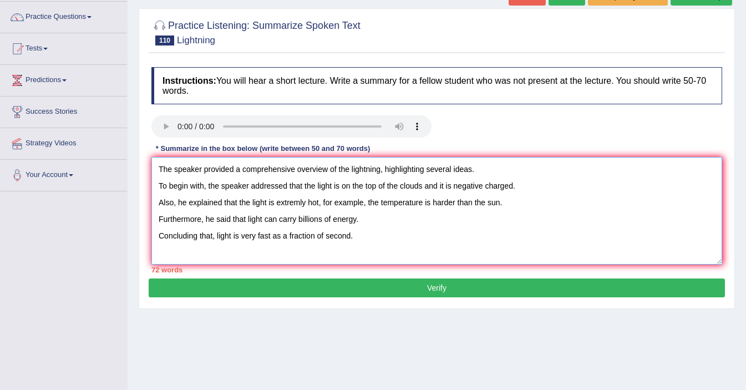
drag, startPoint x: 252, startPoint y: 203, endPoint x: 380, endPoint y: 200, distance: 127.1
click at [380, 200] on textarea "The speaker provided a comprehensive overview of the lightning, highlighting se…" at bounding box center [436, 211] width 571 height 108
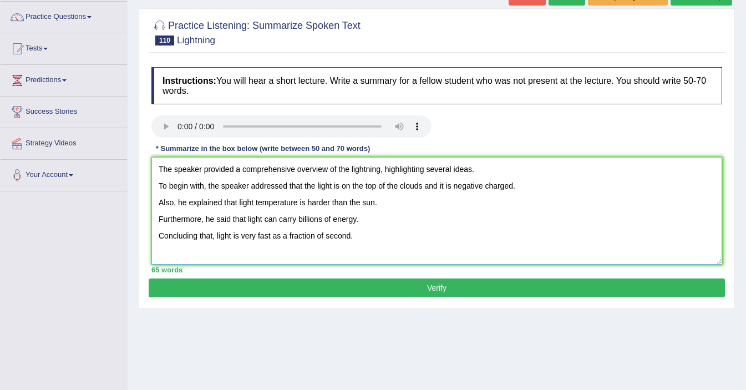
type textarea "The speaker provided a comprehensive overview of the lightning, highlighting se…"
click at [426, 287] on button "Verify" at bounding box center [437, 288] width 576 height 19
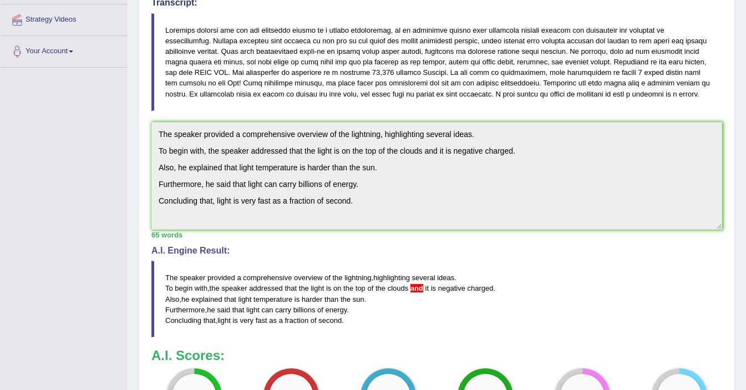
scroll to position [366, 0]
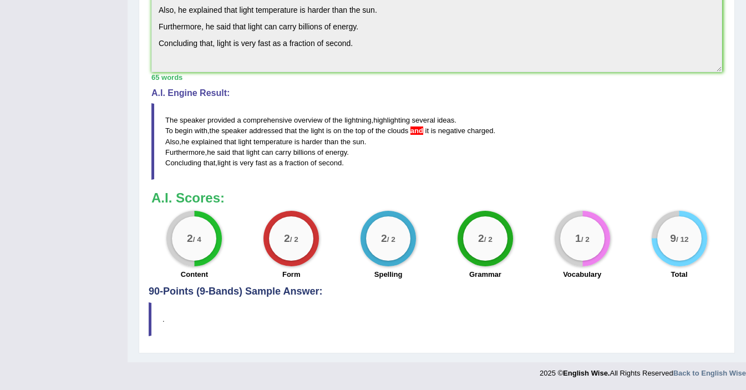
click at [378, 190] on div "Instructions: You will hear a short lecture. Write a summary for a fellow stude…" at bounding box center [437, 32] width 576 height 505
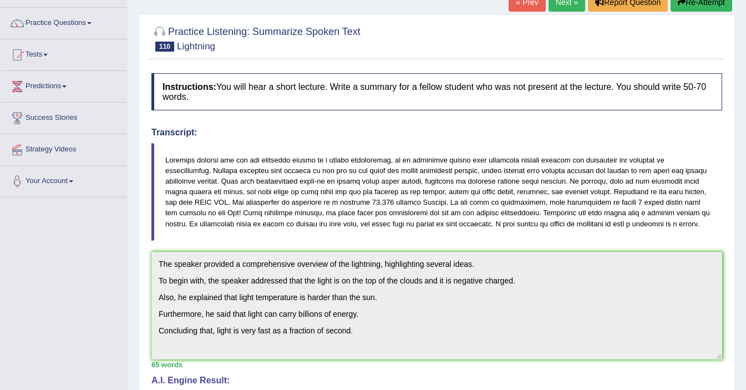
scroll to position [0, 0]
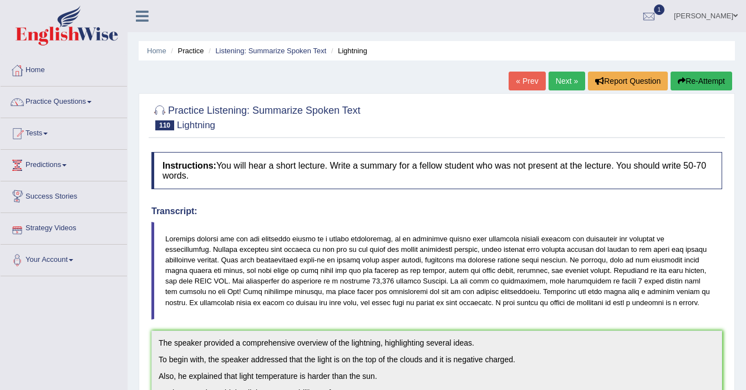
click at [57, 104] on link "Practice Questions" at bounding box center [64, 101] width 127 height 28
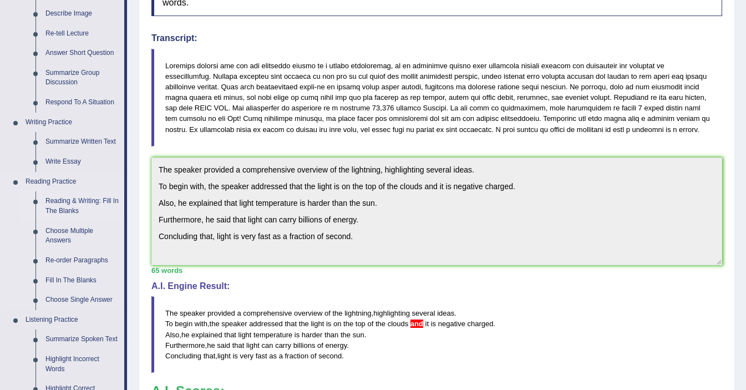
scroll to position [141, 0]
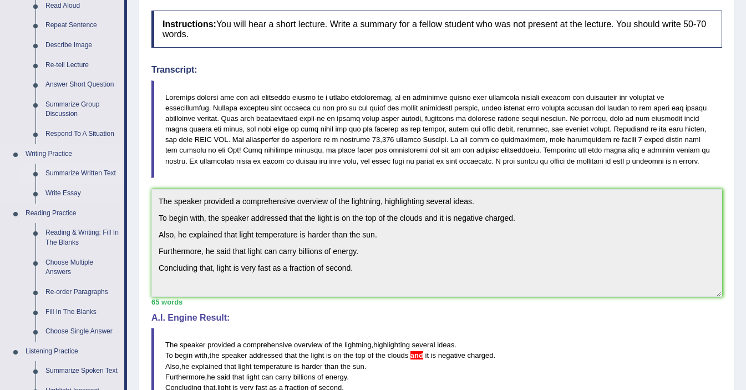
click at [61, 176] on link "Summarize Written Text" at bounding box center [83, 174] width 84 height 20
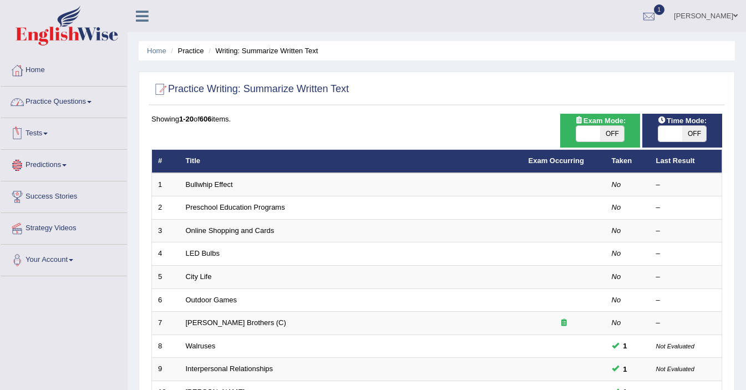
click at [57, 99] on link "Practice Questions" at bounding box center [64, 101] width 127 height 28
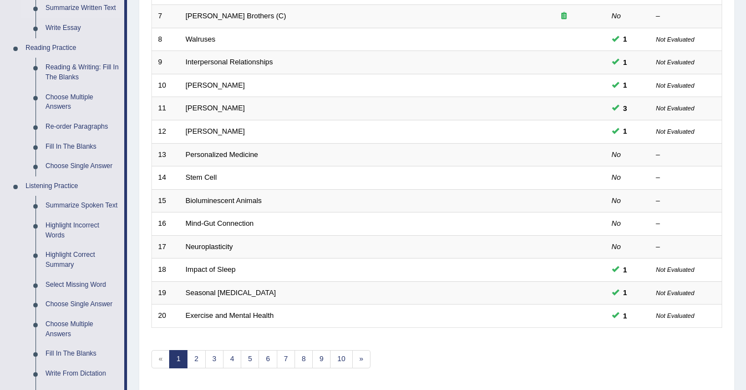
scroll to position [489, 0]
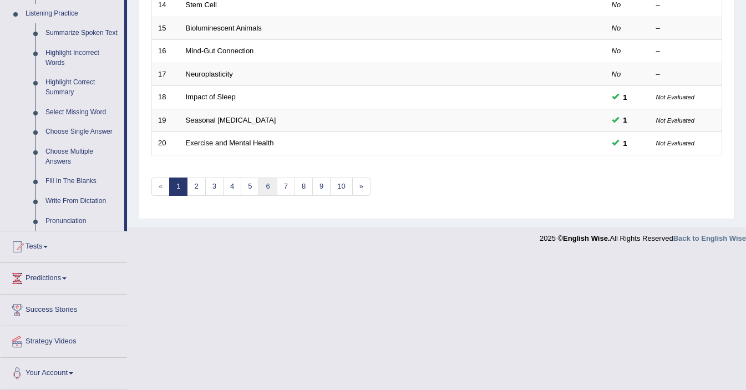
click at [266, 178] on link "6" at bounding box center [268, 187] width 18 height 18
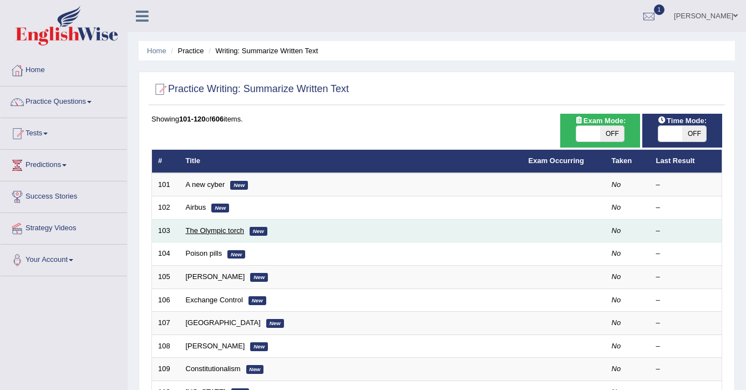
click at [204, 234] on link "The Olympic torch" at bounding box center [215, 230] width 58 height 8
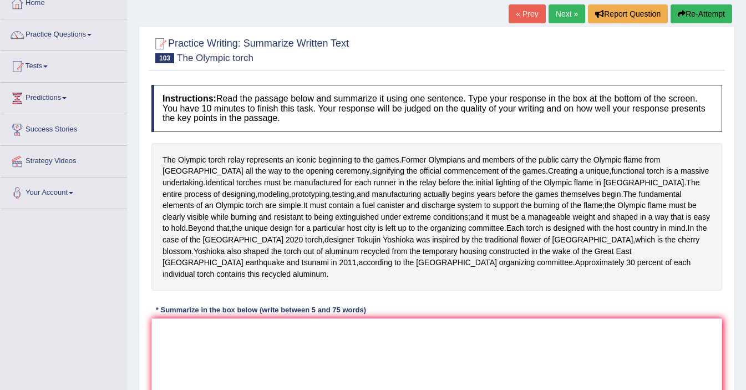
scroll to position [22, 0]
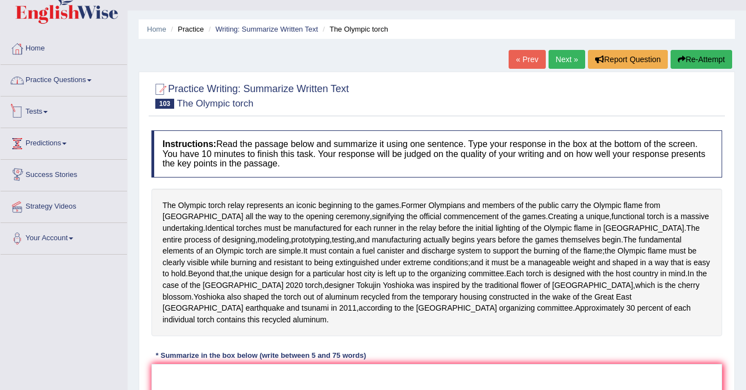
click at [55, 82] on link "Practice Questions" at bounding box center [64, 79] width 127 height 28
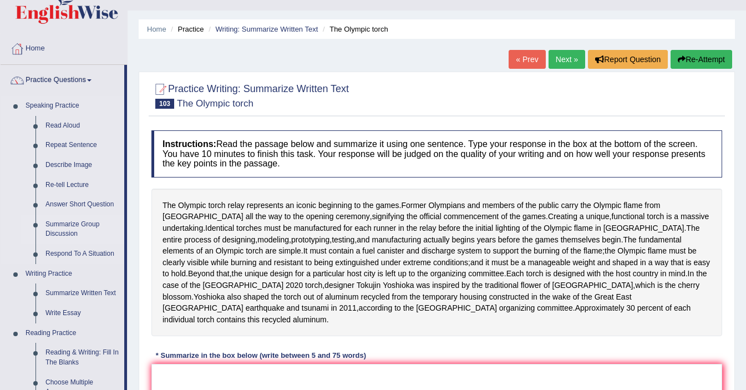
click at [68, 225] on link "Summarize Group Discussion" at bounding box center [83, 229] width 84 height 29
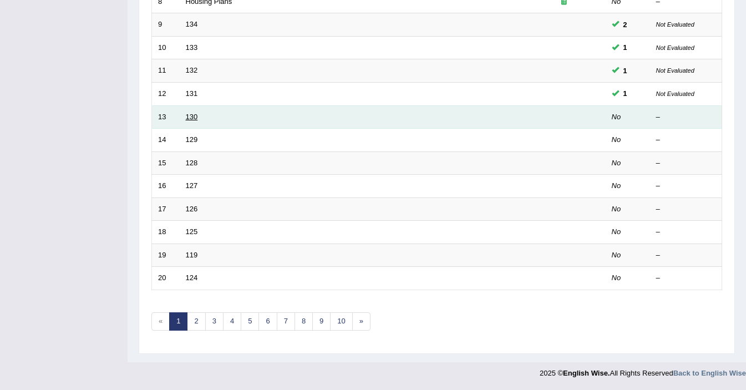
click at [190, 119] on link "130" at bounding box center [192, 117] width 12 height 8
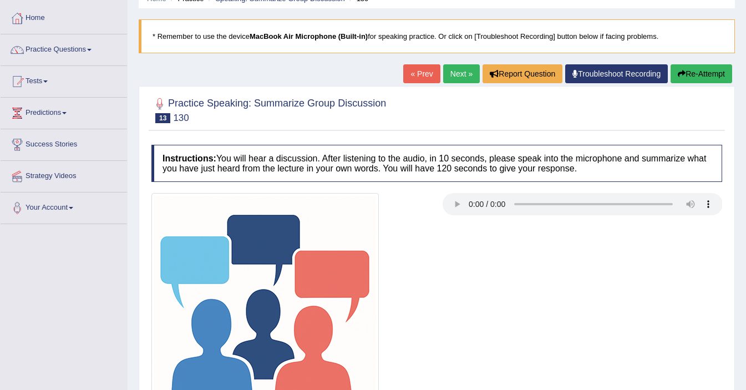
scroll to position [193, 0]
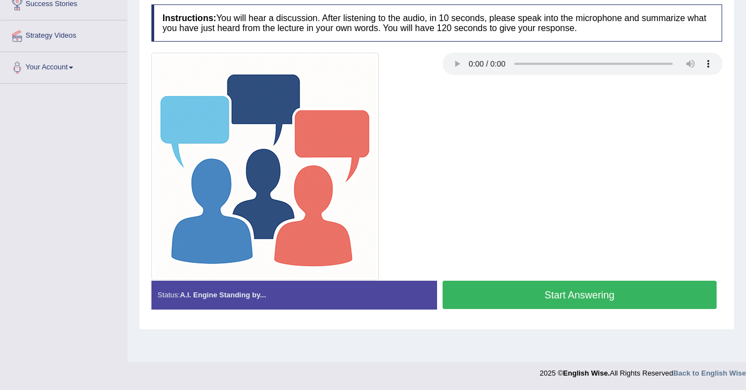
click at [496, 291] on button "Start Answering" at bounding box center [580, 295] width 275 height 28
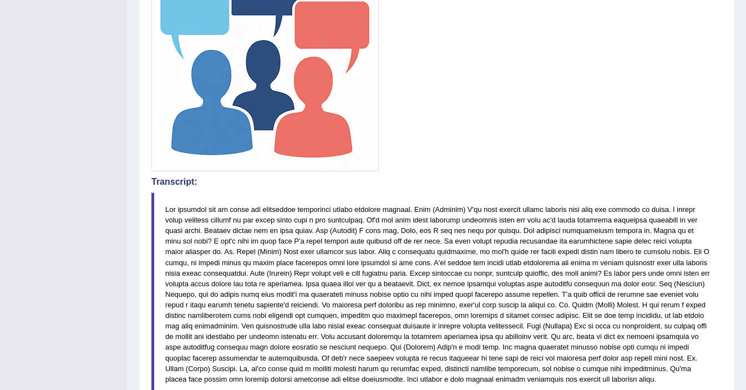
scroll to position [0, 0]
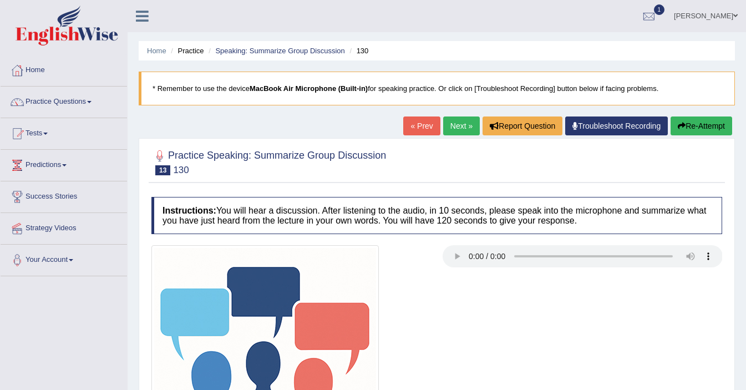
click at [678, 124] on icon "button" at bounding box center [682, 126] width 8 height 8
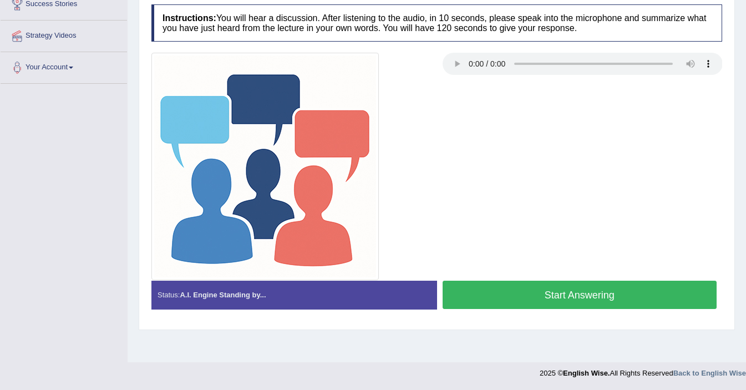
click at [507, 290] on button "Start Answering" at bounding box center [580, 295] width 275 height 28
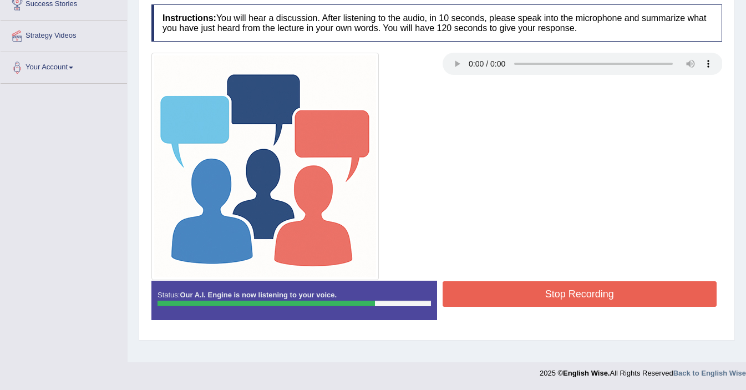
click at [507, 290] on button "Stop Recording" at bounding box center [580, 294] width 275 height 26
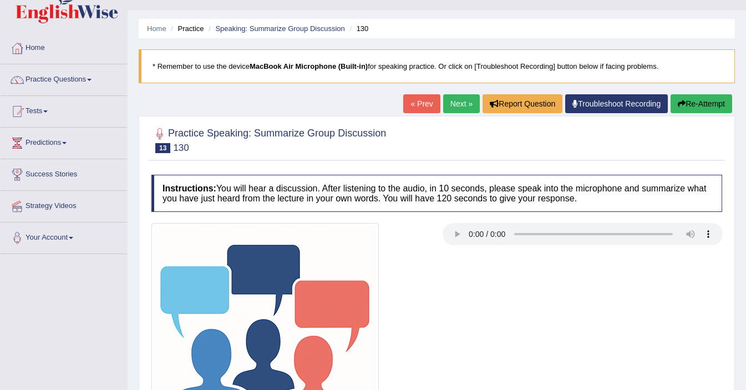
scroll to position [8, 0]
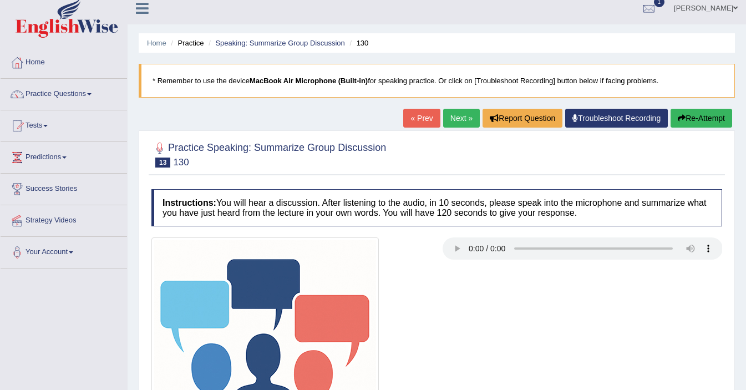
click at [456, 122] on link "Next »" at bounding box center [461, 118] width 37 height 19
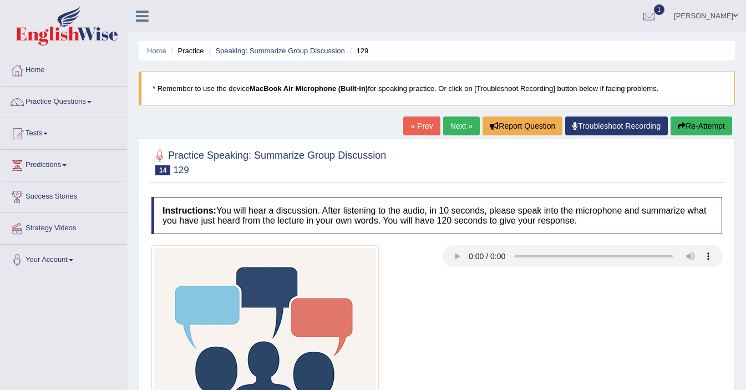
click at [447, 132] on link "Next »" at bounding box center [461, 126] width 37 height 19
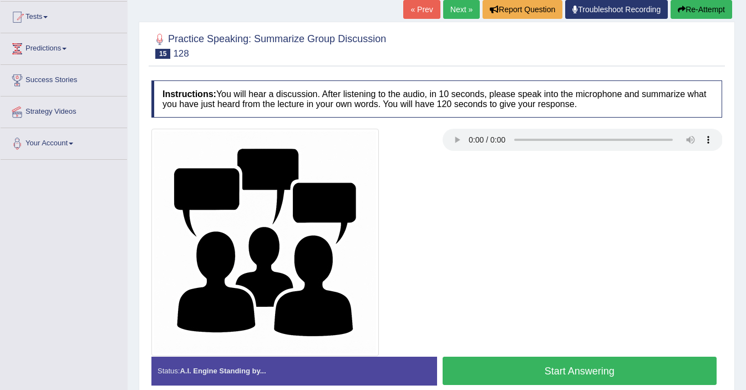
scroll to position [154, 0]
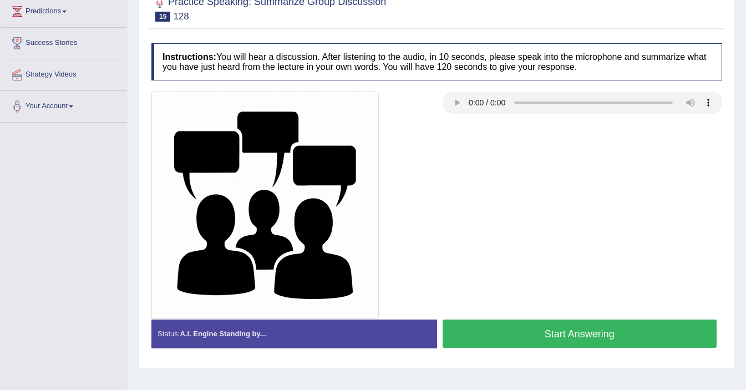
click at [520, 333] on button "Start Answering" at bounding box center [580, 334] width 275 height 28
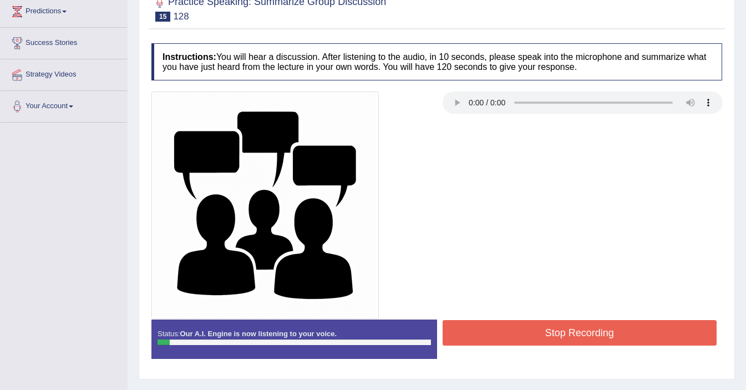
click at [520, 333] on button "Stop Recording" at bounding box center [580, 333] width 275 height 26
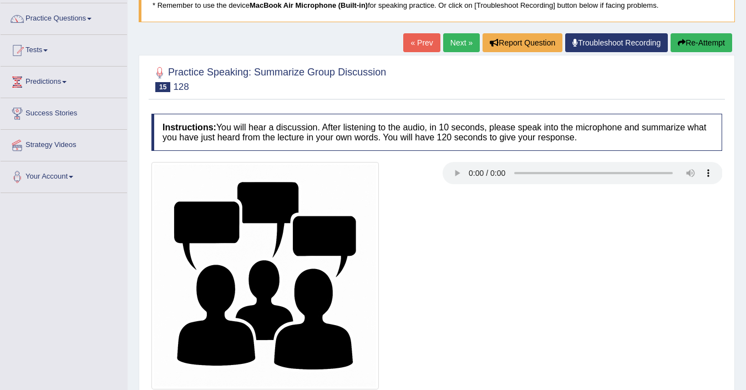
scroll to position [0, 0]
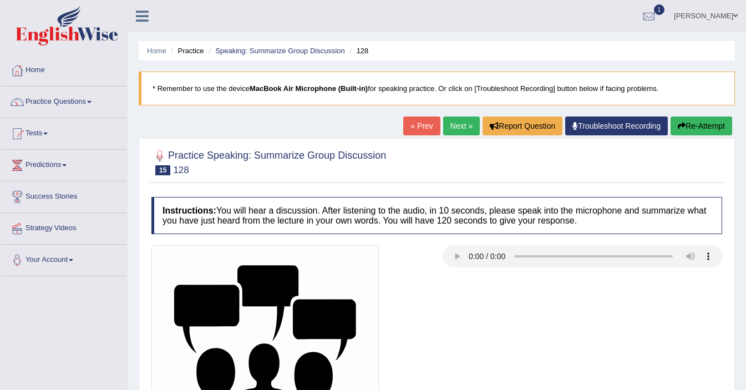
click at [679, 128] on icon "button" at bounding box center [682, 126] width 8 height 8
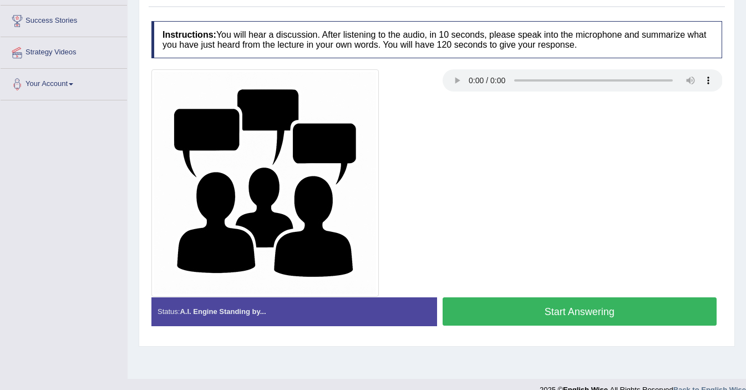
scroll to position [193, 0]
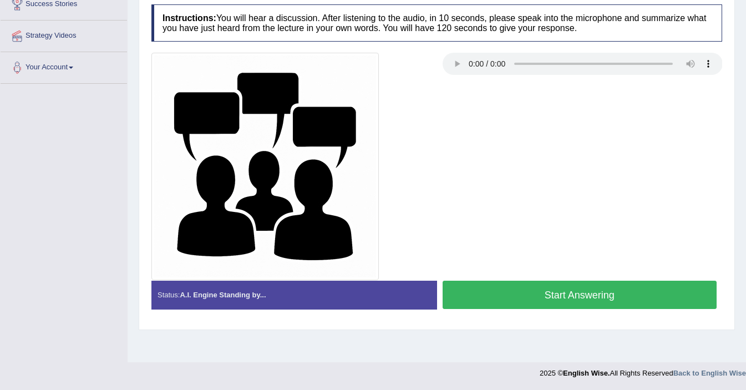
click at [537, 290] on button "Start Answering" at bounding box center [580, 295] width 275 height 28
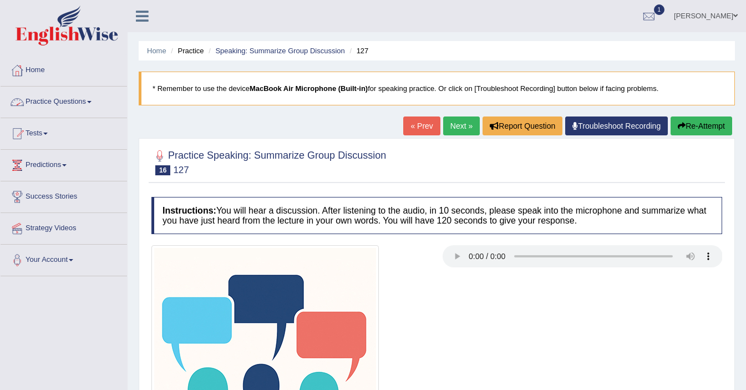
click at [51, 96] on link "Practice Questions" at bounding box center [64, 101] width 127 height 28
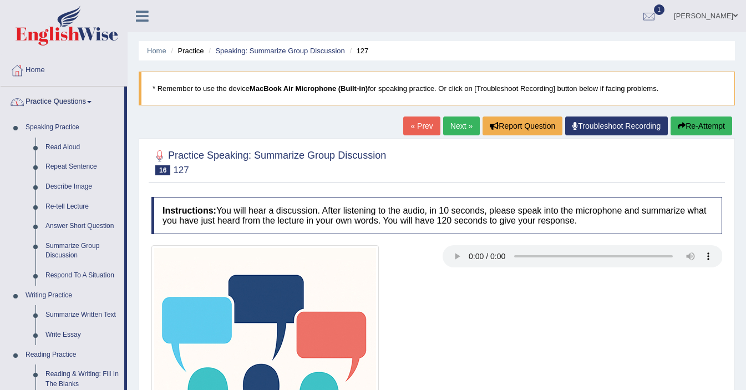
click at [55, 95] on link "Practice Questions" at bounding box center [63, 101] width 124 height 28
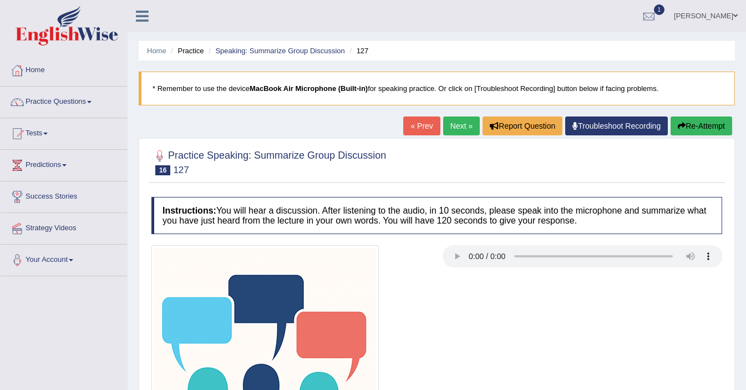
click at [37, 134] on link "Tests" at bounding box center [64, 132] width 127 height 28
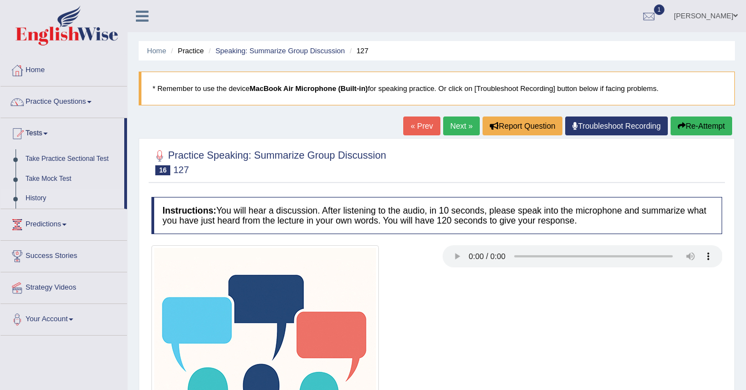
click at [37, 199] on link "History" at bounding box center [73, 199] width 104 height 20
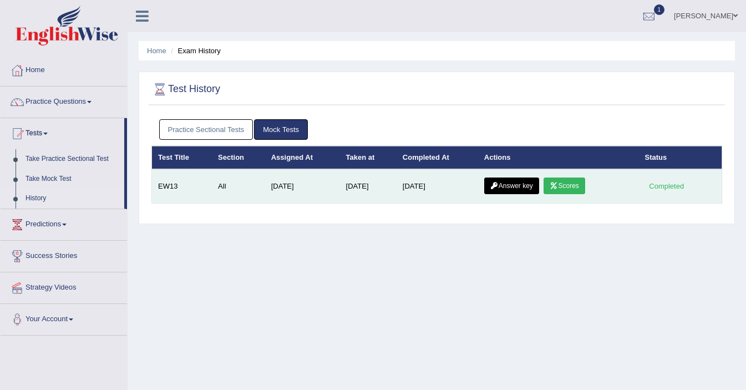
click at [566, 187] on link "Scores" at bounding box center [564, 186] width 41 height 17
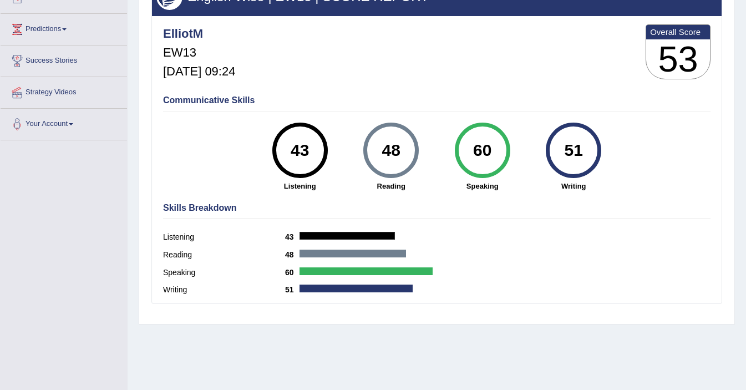
scroll to position [75, 0]
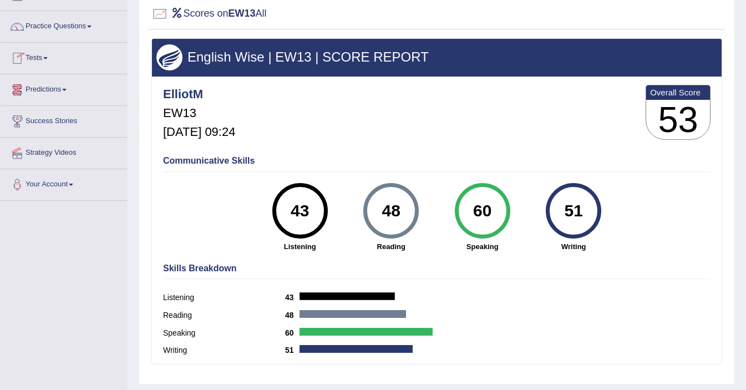
click at [44, 58] on link "Tests" at bounding box center [64, 57] width 127 height 28
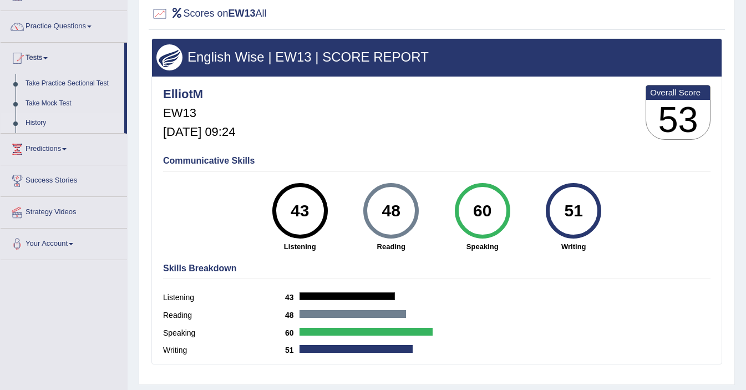
click at [32, 120] on link "History" at bounding box center [73, 123] width 104 height 20
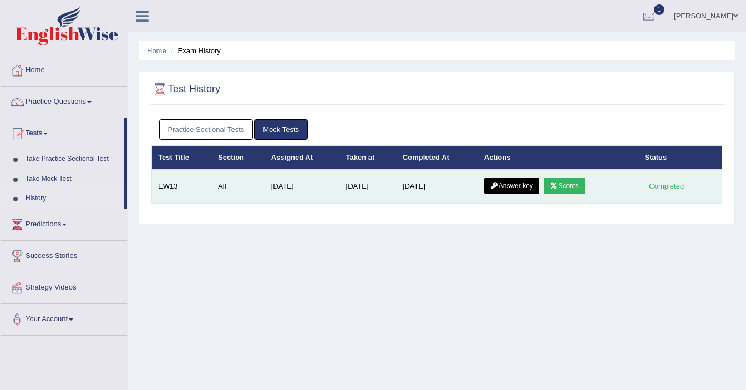
click at [509, 182] on link "Answer key" at bounding box center [511, 186] width 55 height 17
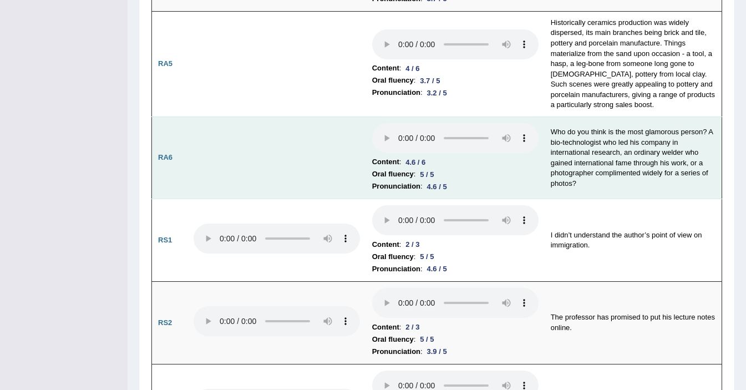
scroll to position [604, 0]
